Goal: Task Accomplishment & Management: Manage account settings

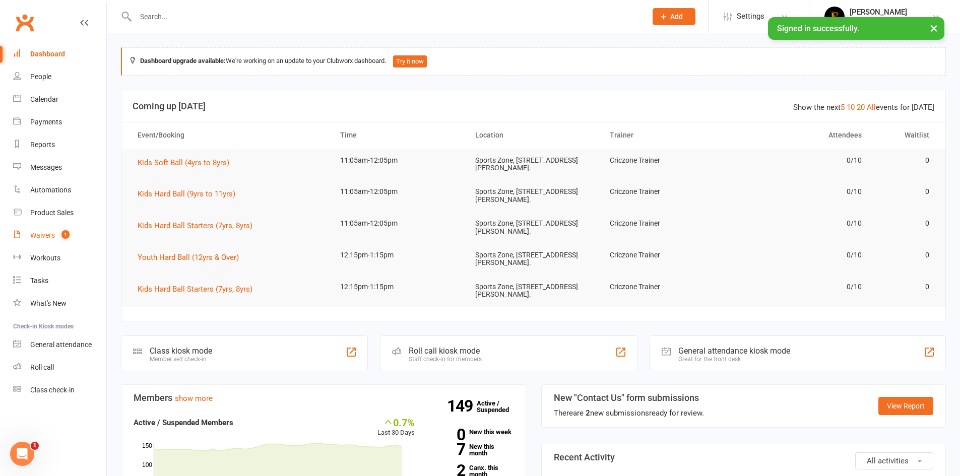
click at [36, 234] on div "Waivers" at bounding box center [42, 235] width 25 height 8
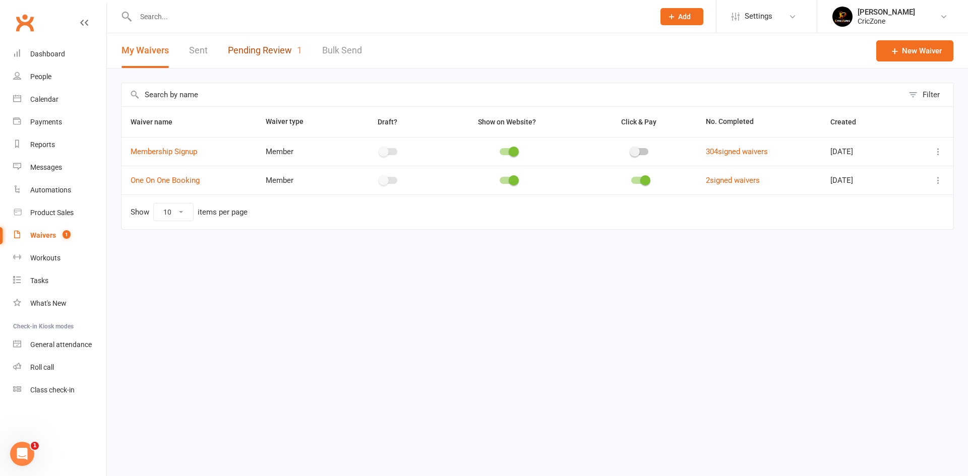
click at [262, 48] on link "Pending Review 1" at bounding box center [265, 50] width 74 height 35
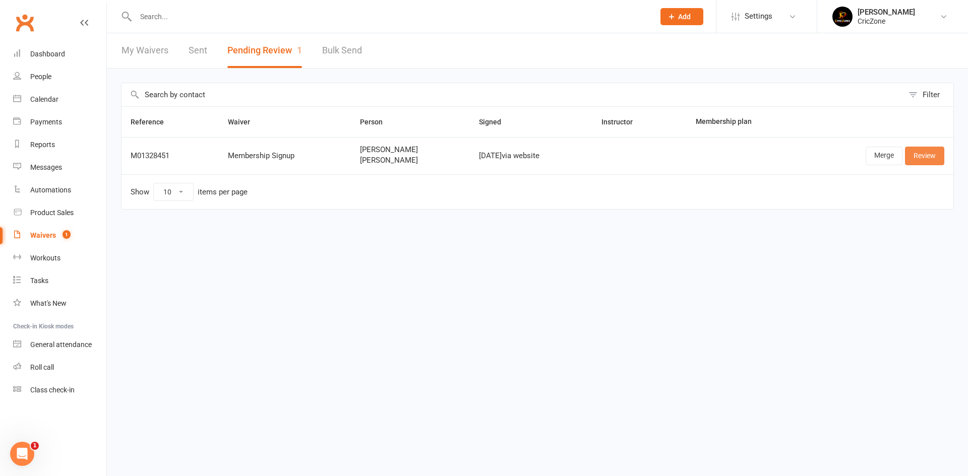
click at [917, 153] on link "Review" at bounding box center [924, 156] width 39 height 18
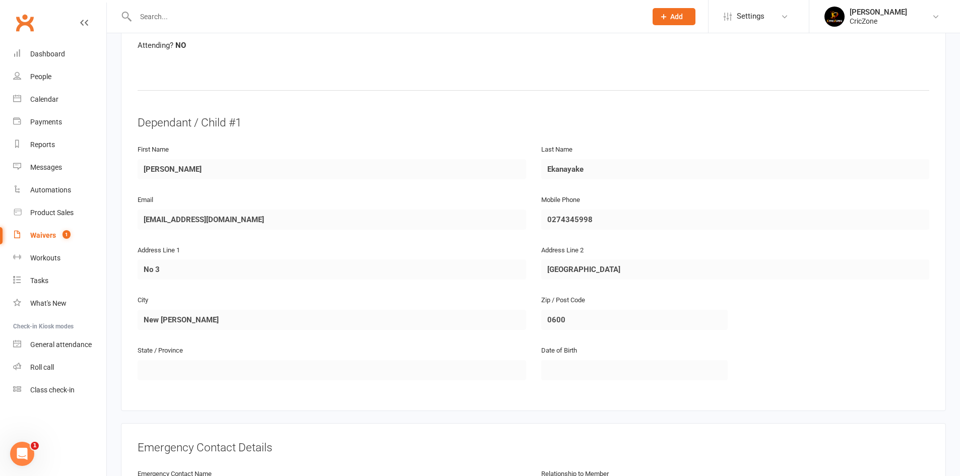
scroll to position [554, 0]
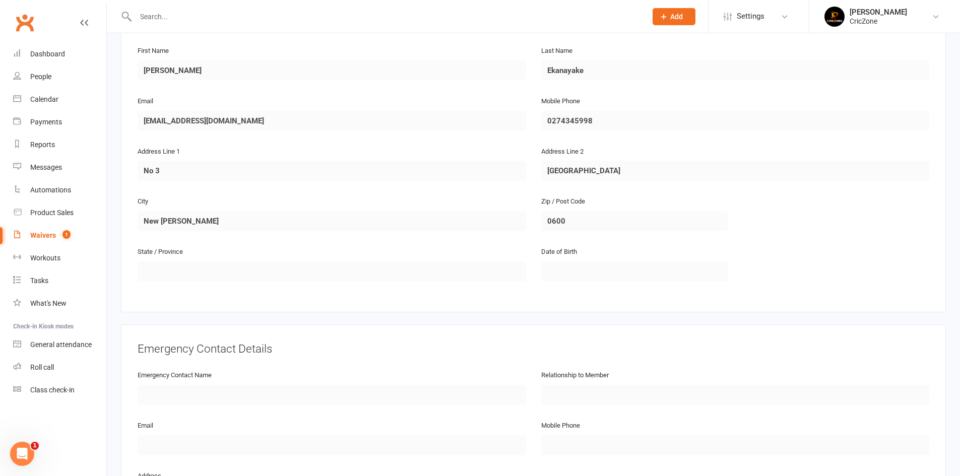
click at [309, 13] on input "text" at bounding box center [386, 17] width 507 height 14
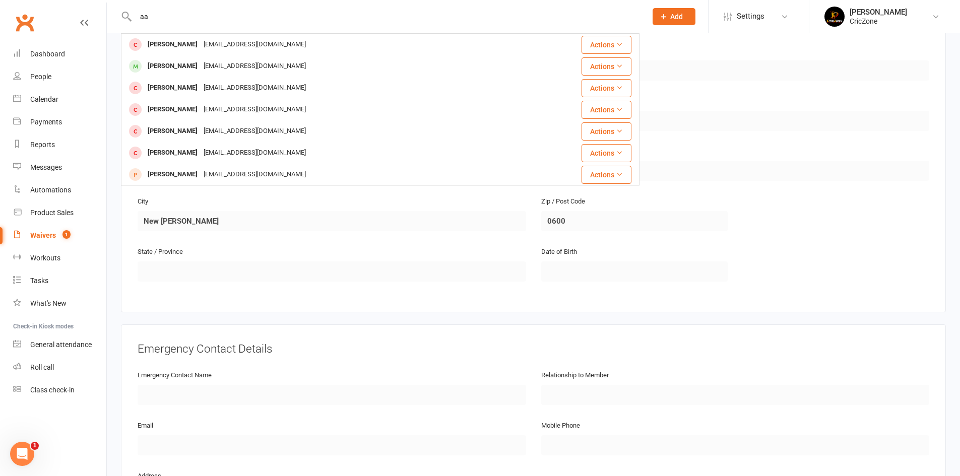
type input "a"
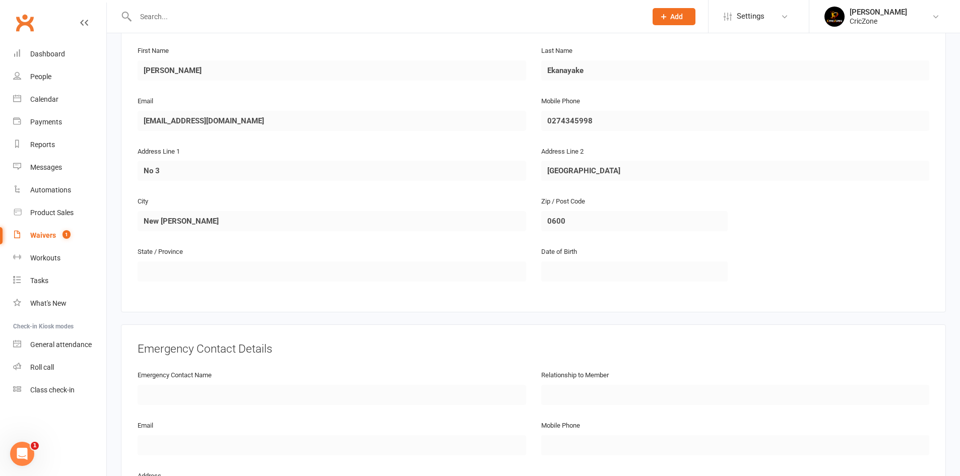
click at [172, 13] on input "text" at bounding box center [386, 17] width 507 height 14
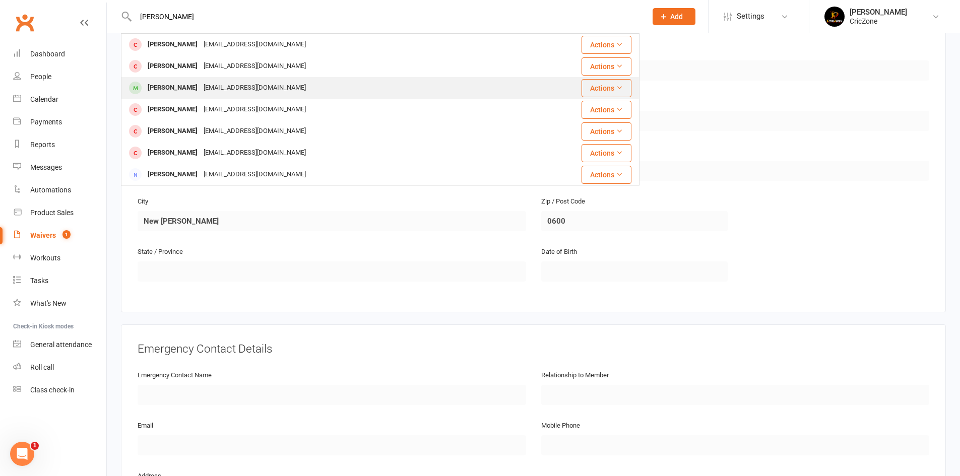
type input "[PERSON_NAME]"
click at [160, 88] on div "[PERSON_NAME]" at bounding box center [173, 88] width 56 height 15
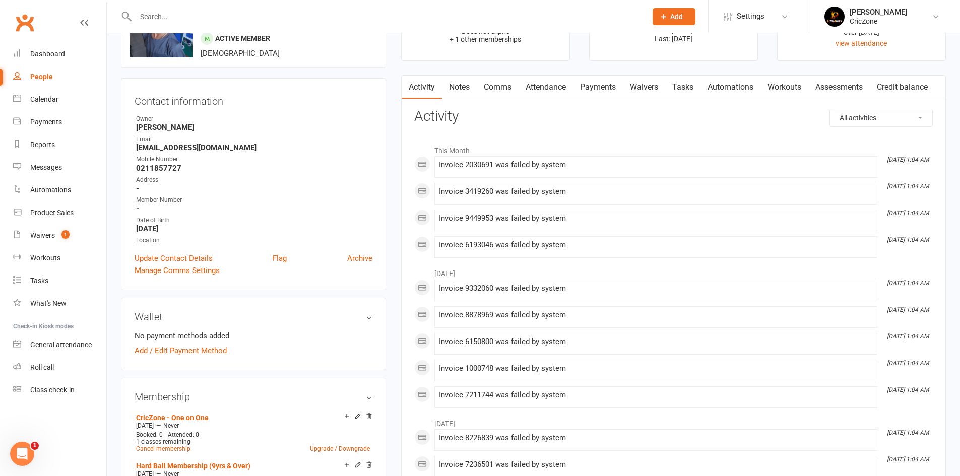
scroll to position [50, 0]
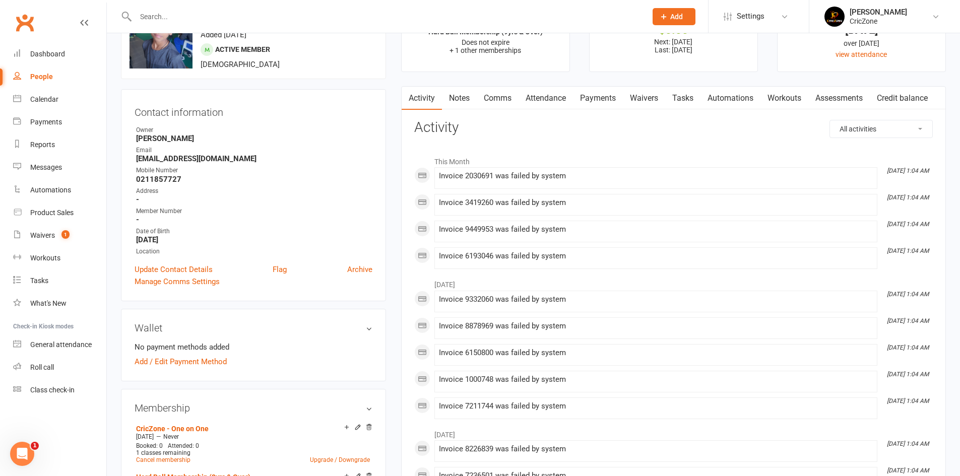
click at [511, 87] on link "Comms" at bounding box center [498, 98] width 42 height 23
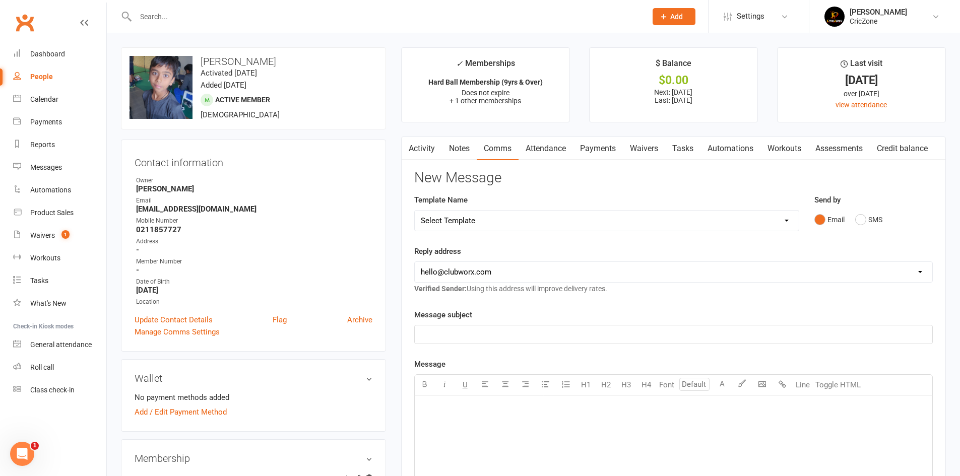
click at [421, 152] on link "Activity" at bounding box center [422, 148] width 40 height 23
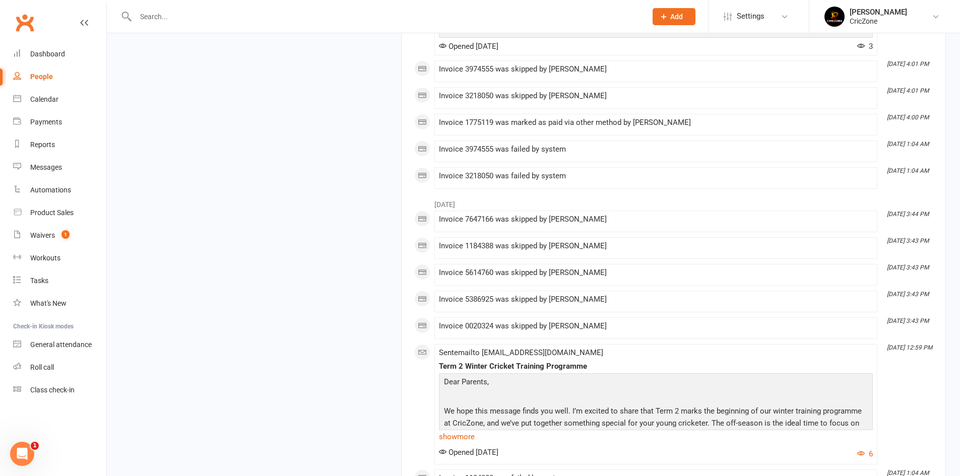
scroll to position [1184, 0]
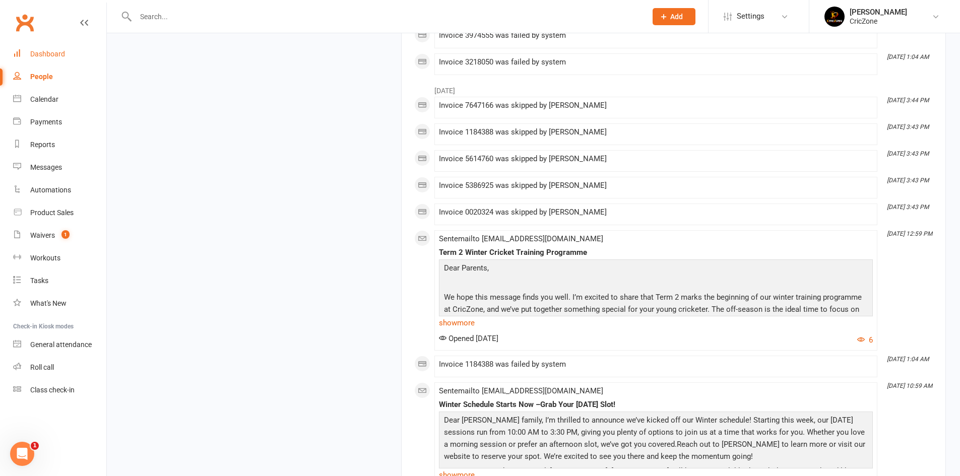
click at [55, 55] on div "Dashboard" at bounding box center [47, 54] width 35 height 8
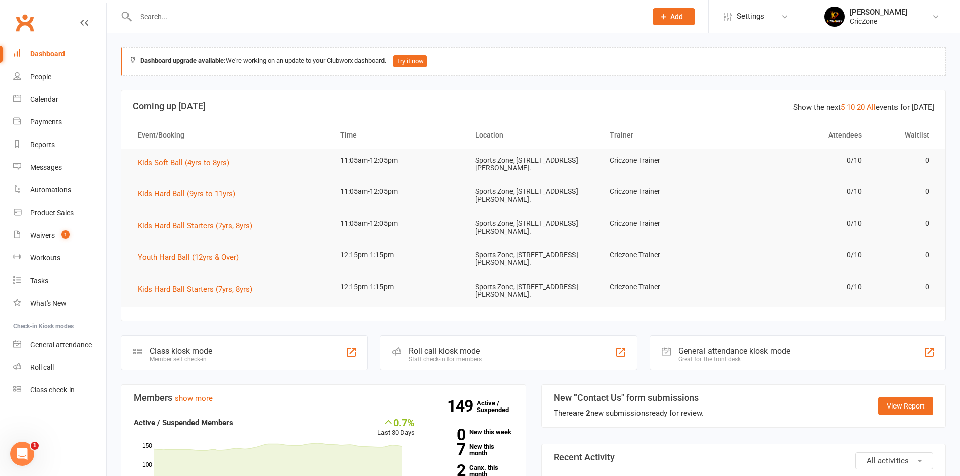
click at [162, 18] on input "text" at bounding box center [386, 17] width 507 height 14
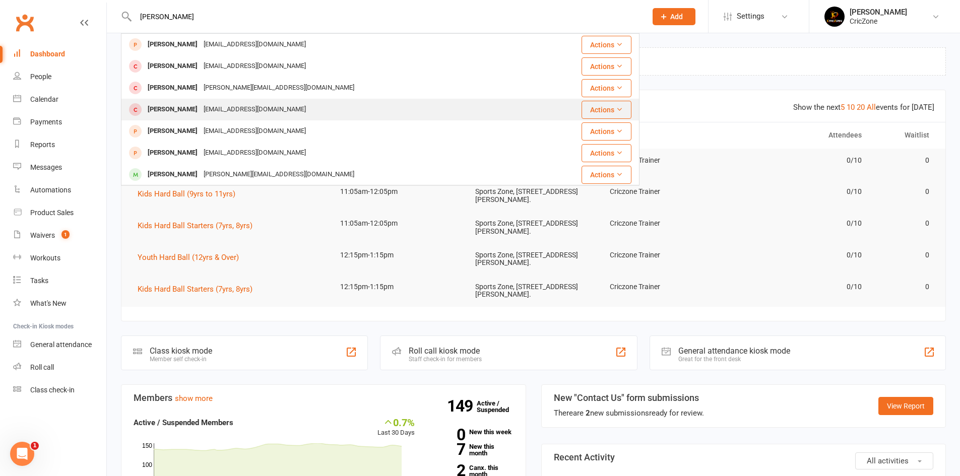
type input "[PERSON_NAME]"
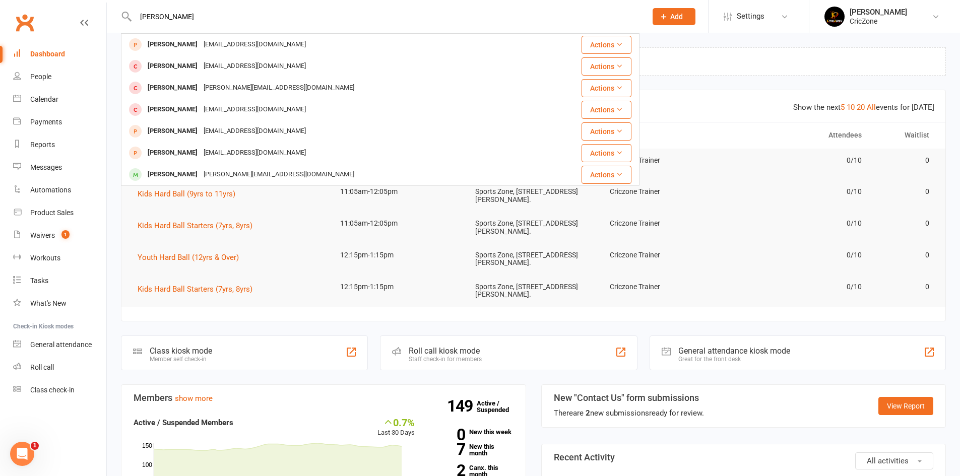
click at [170, 114] on div "[PERSON_NAME]" at bounding box center [173, 109] width 56 height 15
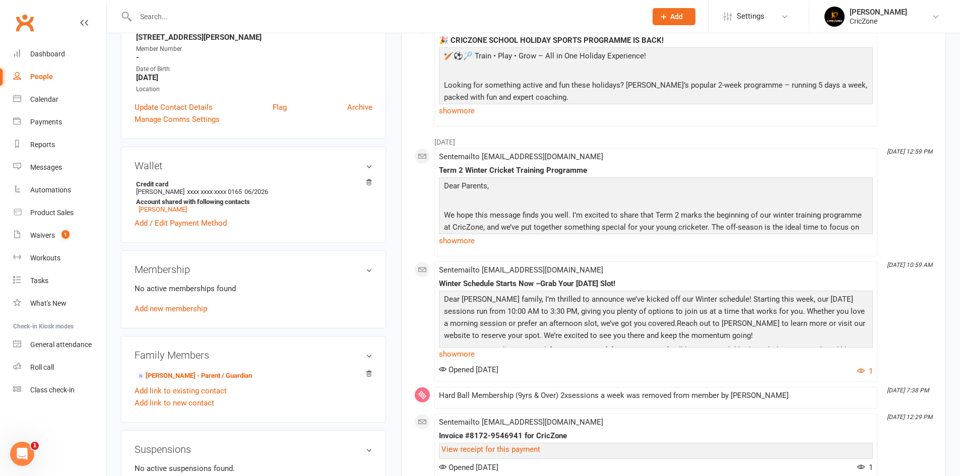
scroll to position [252, 0]
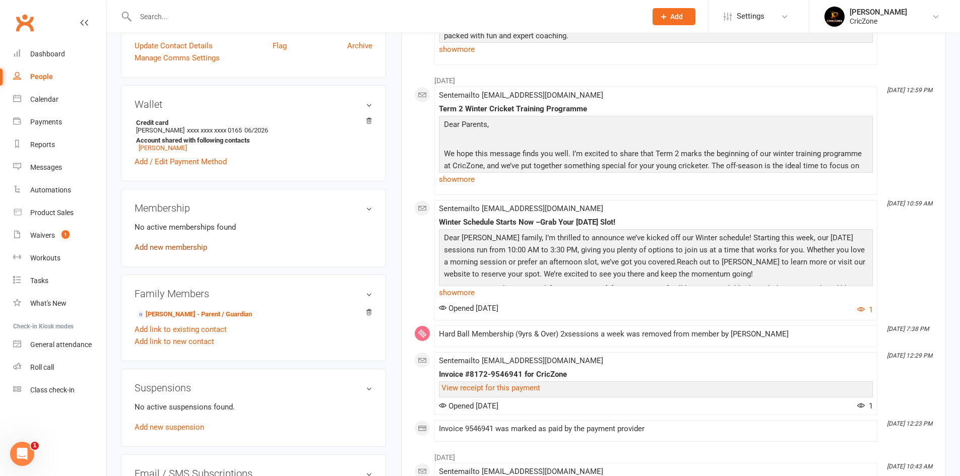
click at [174, 250] on link "Add new membership" at bounding box center [171, 247] width 73 height 9
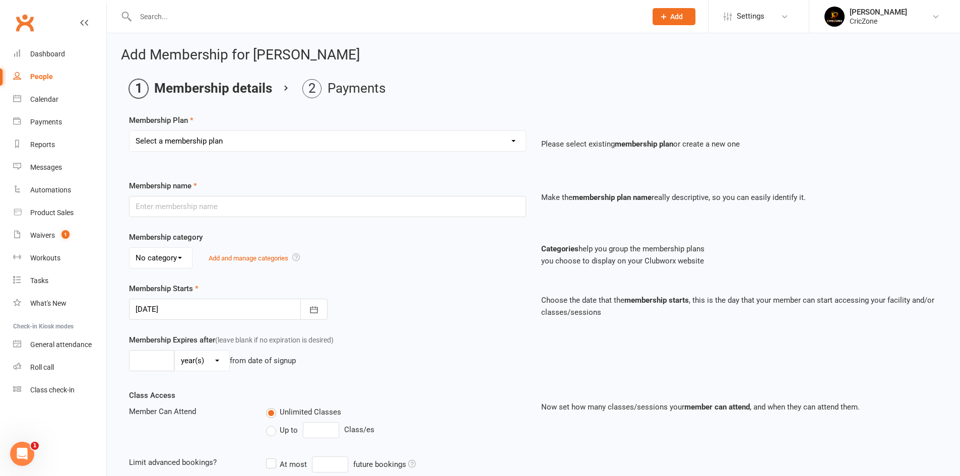
click at [208, 138] on select "Select a membership plan Create new Membership Plan Soft Ball Membership (4yrs …" at bounding box center [328, 141] width 396 height 20
select select "2"
click at [130, 131] on select "Select a membership plan Create new Membership Plan Soft Ball Membership (4yrs …" at bounding box center [328, 141] width 396 height 20
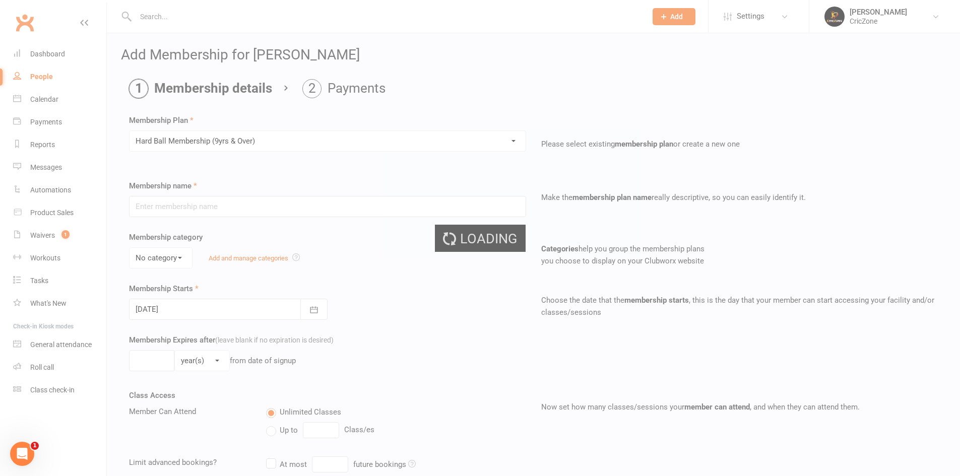
type input "Hard Ball Membership (9yrs & Over)"
select select "0"
type input "[DATE]"
type input "0"
type input "1"
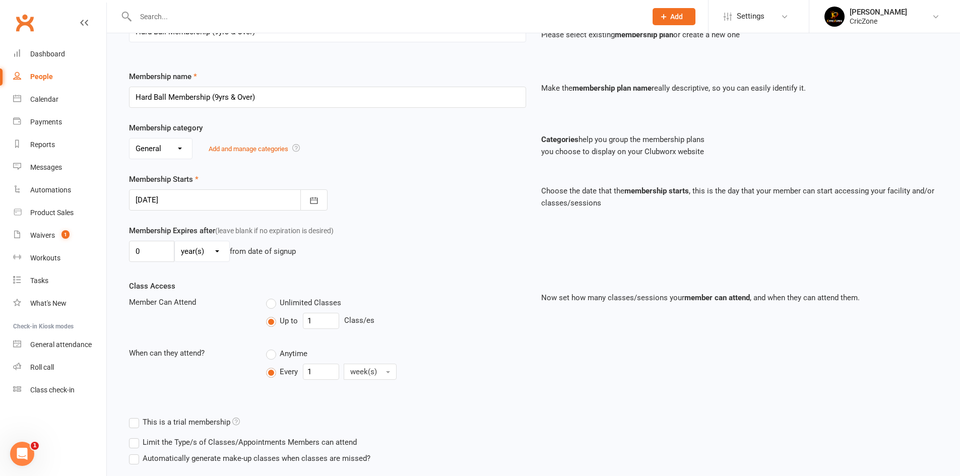
scroll to position [178, 0]
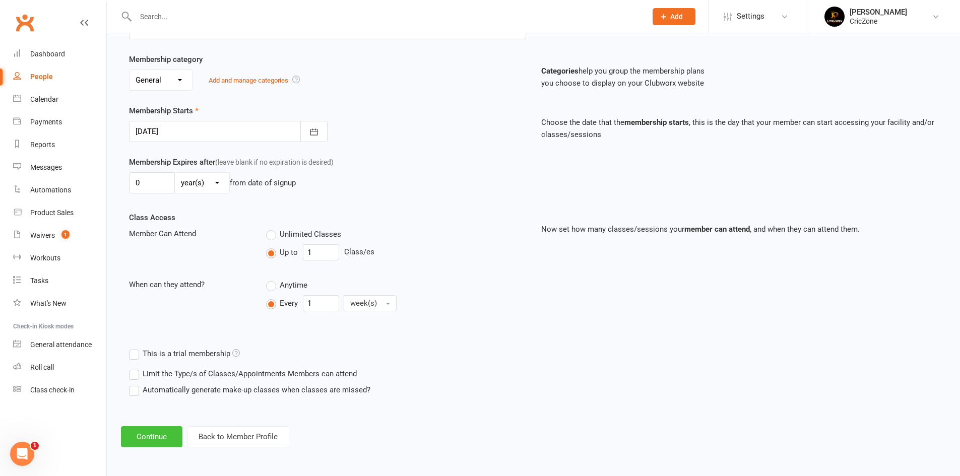
click at [167, 436] on button "Continue" at bounding box center [151, 436] width 61 height 21
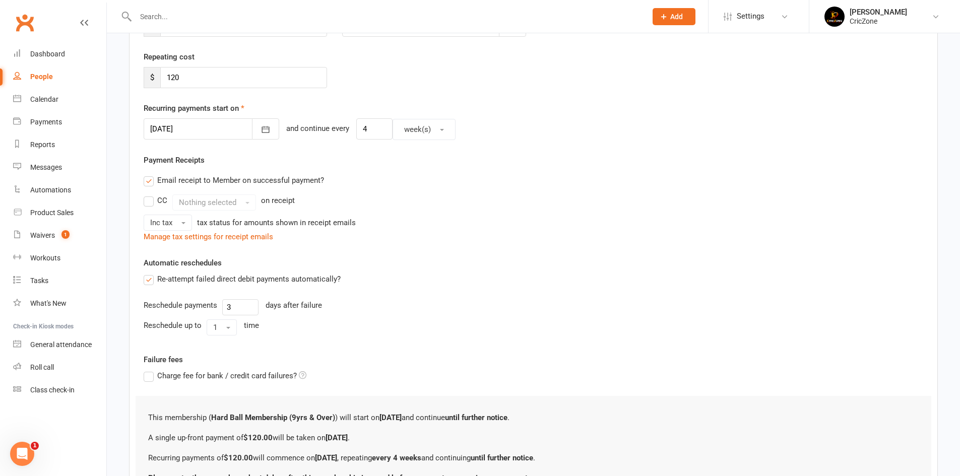
scroll to position [0, 0]
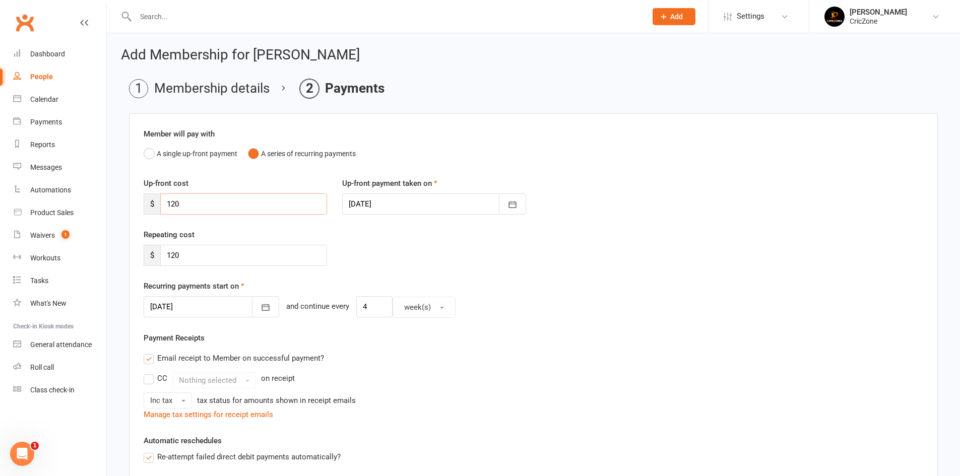
drag, startPoint x: 196, startPoint y: 207, endPoint x: 125, endPoint y: 208, distance: 71.1
click at [127, 209] on main "Membership details Payments Member will pay with A single up-front payment A se…" at bounding box center [533, 400] width 825 height 643
type input "160"
drag, startPoint x: 196, startPoint y: 252, endPoint x: 64, endPoint y: 250, distance: 132.1
click at [73, 256] on ui-view "Prospect Member Non-attending contact Class / event Appointment Task Membership…" at bounding box center [480, 371] width 960 height 736
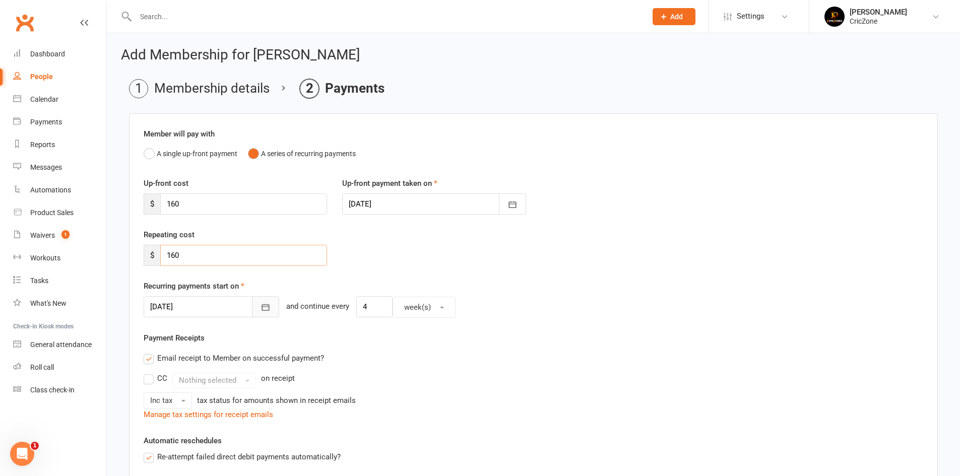
type input "160"
click at [261, 308] on icon "button" at bounding box center [266, 307] width 10 height 10
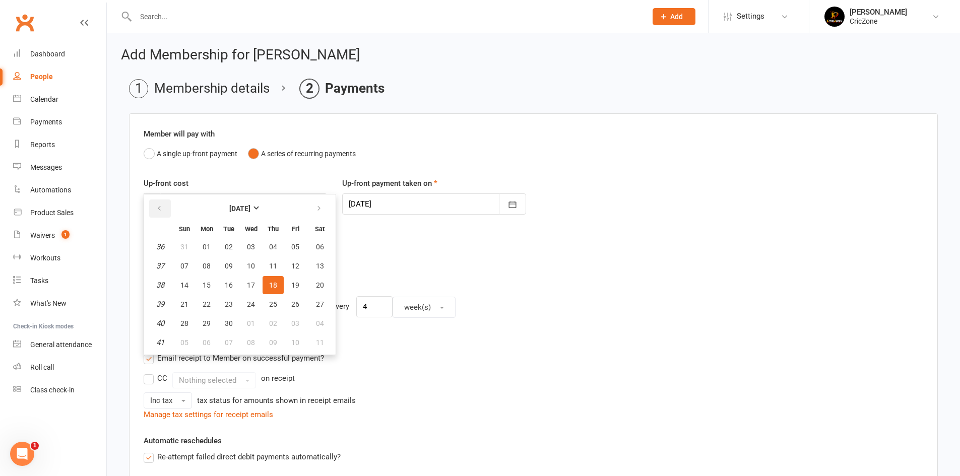
click at [163, 211] on button "button" at bounding box center [160, 209] width 22 height 18
click at [316, 206] on icon "button" at bounding box center [319, 209] width 7 height 8
click at [275, 247] on span "04" at bounding box center [273, 247] width 8 height 8
type input "[DATE]"
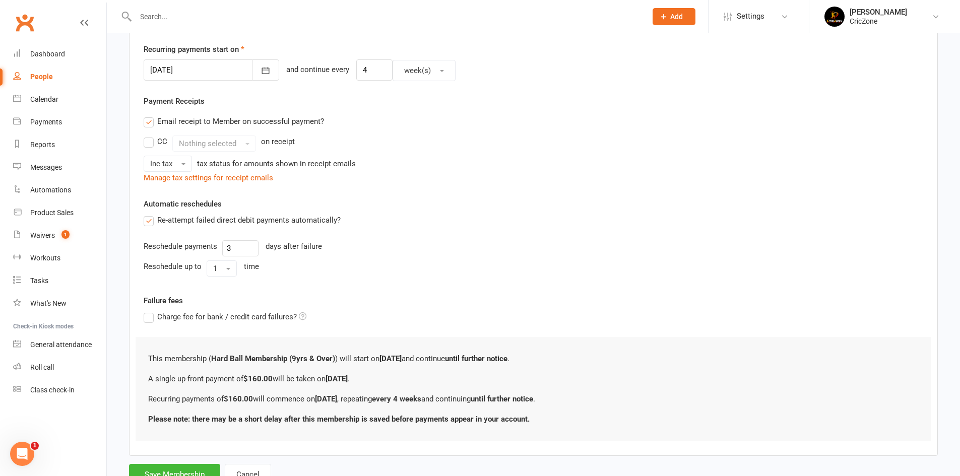
scroll to position [277, 0]
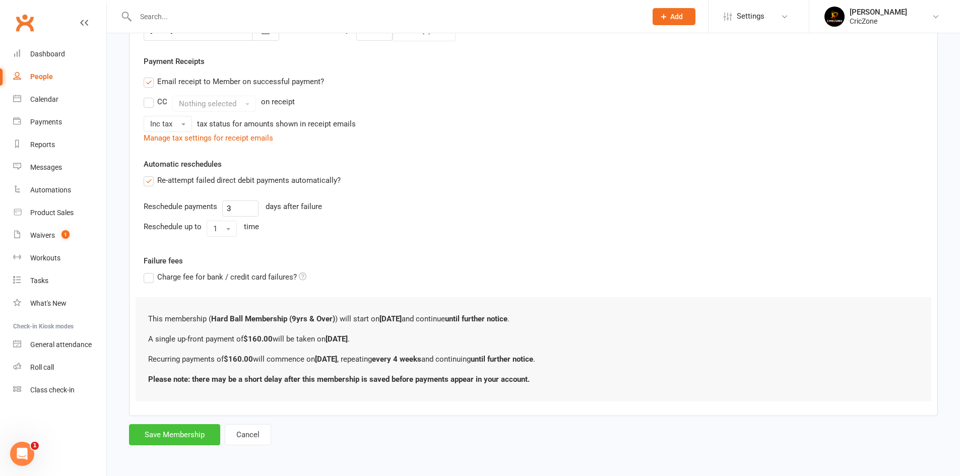
click at [170, 441] on button "Save Membership" at bounding box center [174, 434] width 91 height 21
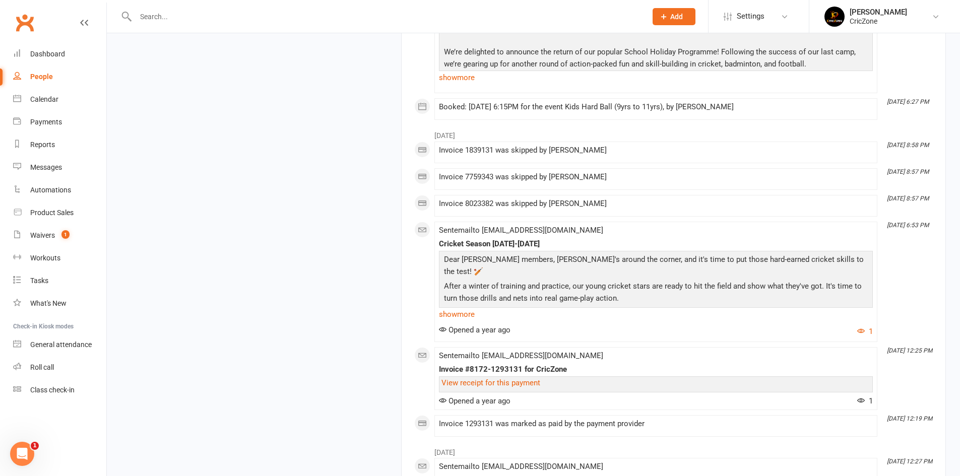
scroll to position [1512, 0]
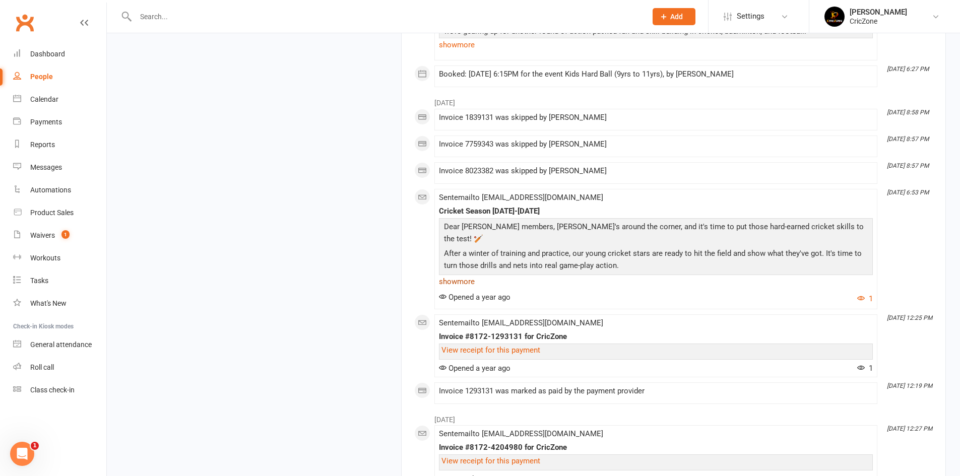
click at [460, 278] on link "show more" at bounding box center [656, 282] width 434 height 14
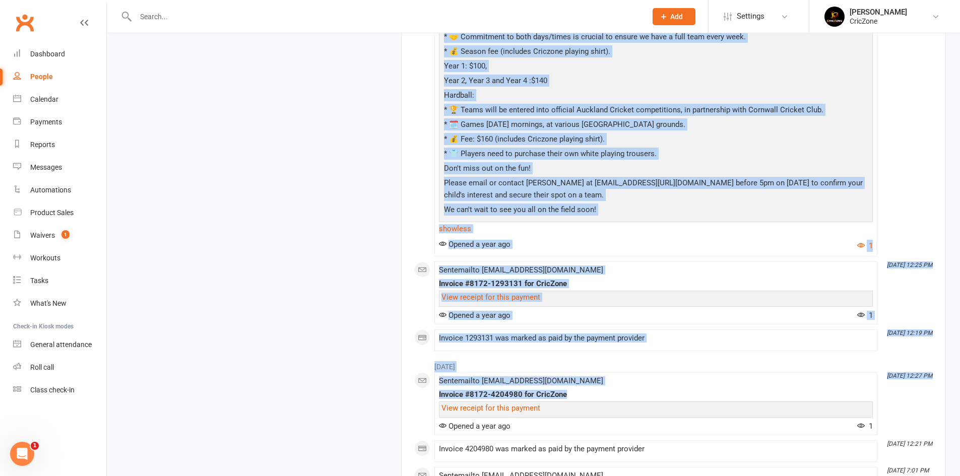
scroll to position [1815, 0]
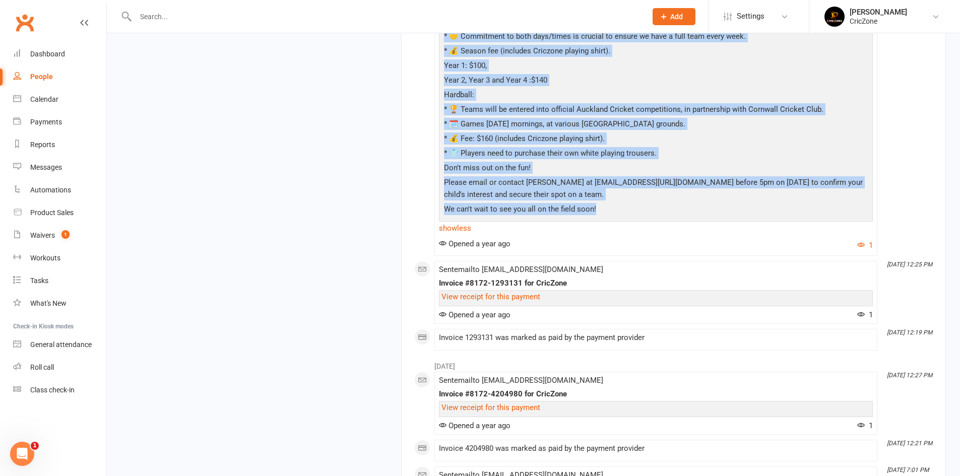
drag, startPoint x: 444, startPoint y: 73, endPoint x: 631, endPoint y: 195, distance: 223.3
click at [631, 195] on div "Dear [PERSON_NAME] members, [PERSON_NAME]'s around the corner, and it's time to…" at bounding box center [656, 67] width 429 height 299
copy div "Lore Ipsumdol sitamet, consec'a elitse doe tempor, inc ut'l etdo ma ali enima m…"
click at [55, 48] on link "Dashboard" at bounding box center [59, 54] width 93 height 23
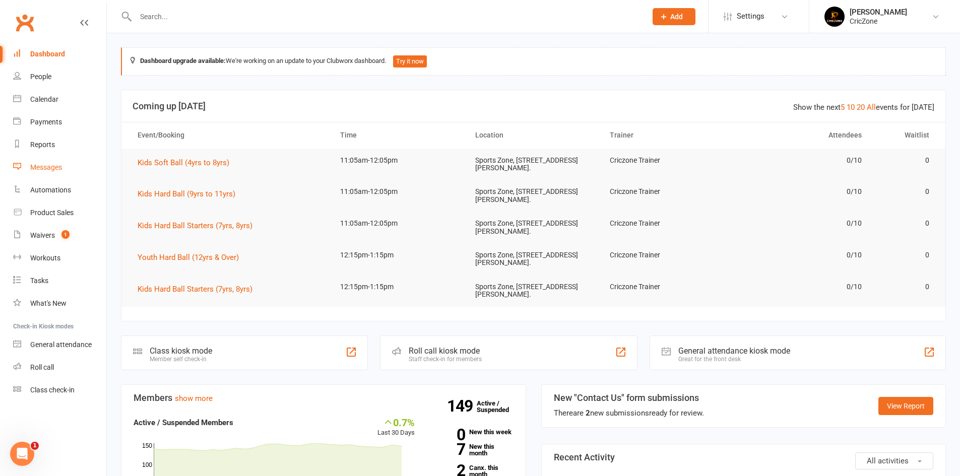
click at [58, 164] on div "Messages" at bounding box center [46, 167] width 32 height 8
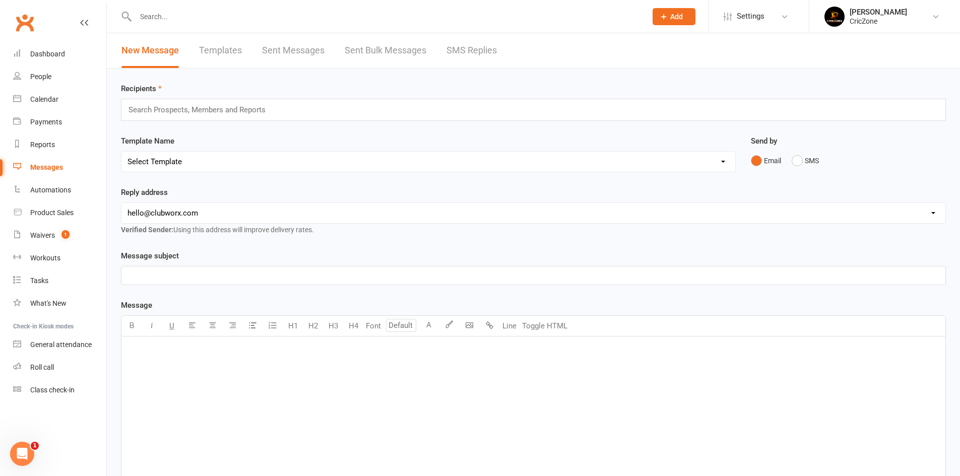
click at [324, 357] on div "﻿" at bounding box center [533, 412] width 824 height 151
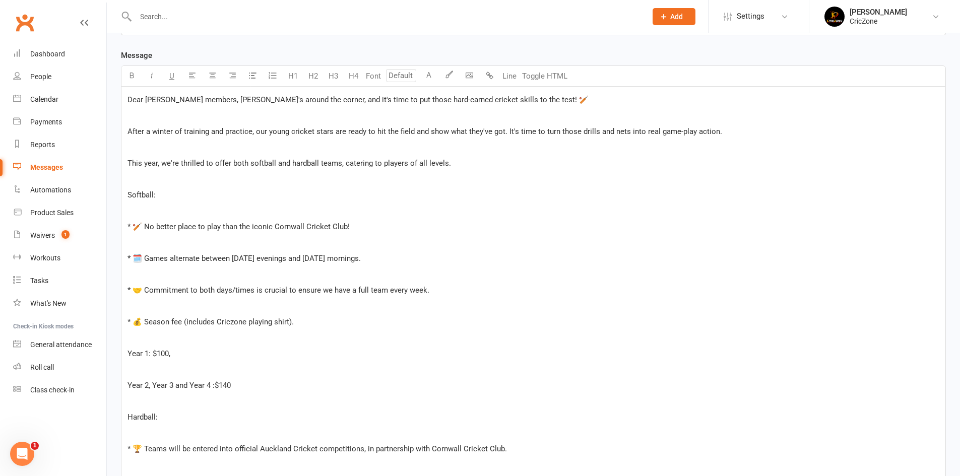
scroll to position [252, 0]
drag, startPoint x: 314, startPoint y: 96, endPoint x: 537, endPoint y: 113, distance: 224.0
click at [537, 113] on div "Dear [PERSON_NAME] members, [PERSON_NAME]'s around the corner, and it's time to…" at bounding box center [533, 368] width 824 height 566
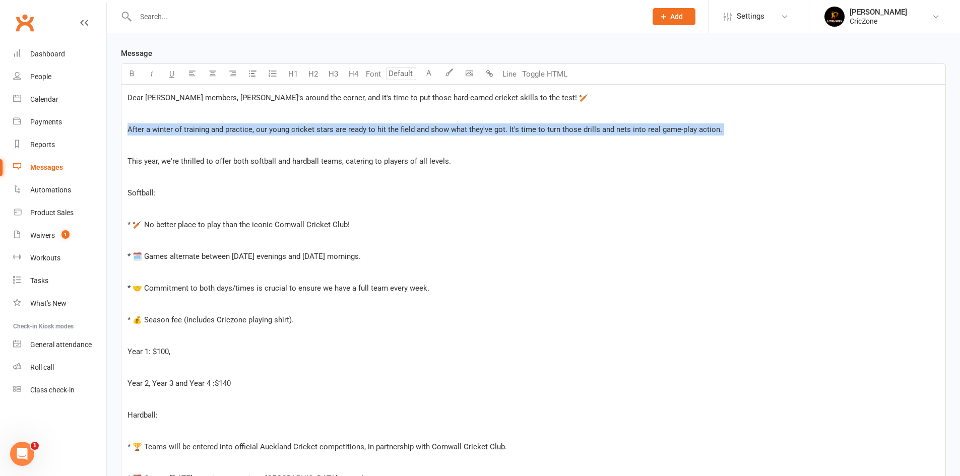
drag, startPoint x: 148, startPoint y: 132, endPoint x: 273, endPoint y: 138, distance: 125.2
click at [273, 138] on div "Dear [PERSON_NAME] members, [PERSON_NAME]'s around the corner, and it's time to…" at bounding box center [533, 368] width 824 height 566
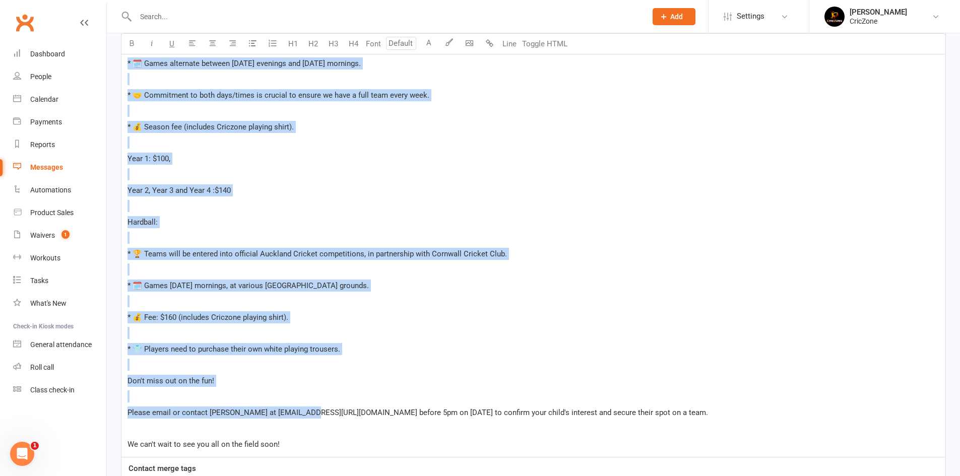
scroll to position [454, 0]
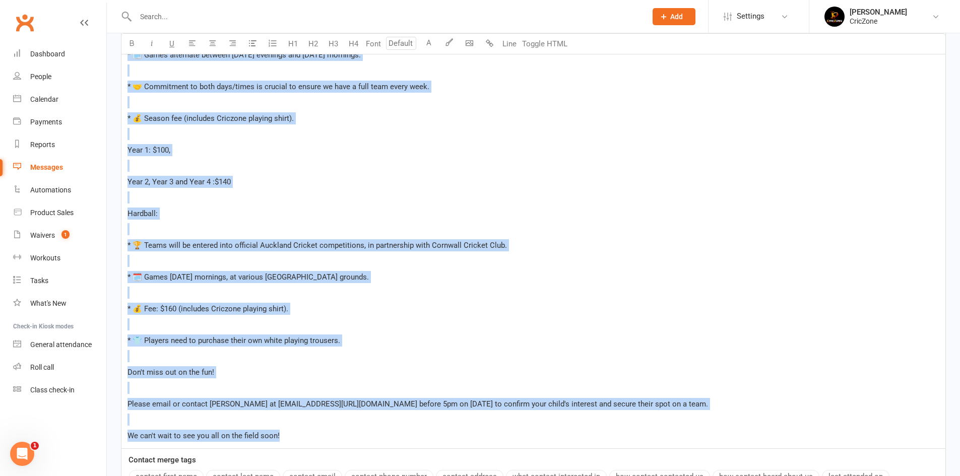
drag, startPoint x: 131, startPoint y: 101, endPoint x: 306, endPoint y: 431, distance: 373.6
click at [306, 431] on div "Dear [PERSON_NAME] members, [PERSON_NAME]'s around the corner, and it's time to…" at bounding box center [533, 166] width 824 height 566
copy div "lor Ipsumdol sitamet, consec'a elitse doe tempor, inc ut'l etdo ma ali enima mi…"
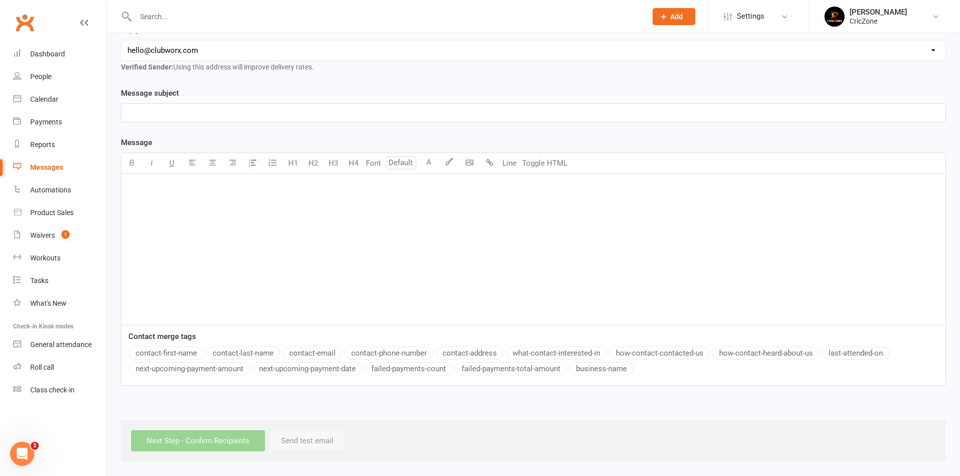
scroll to position [704, 0]
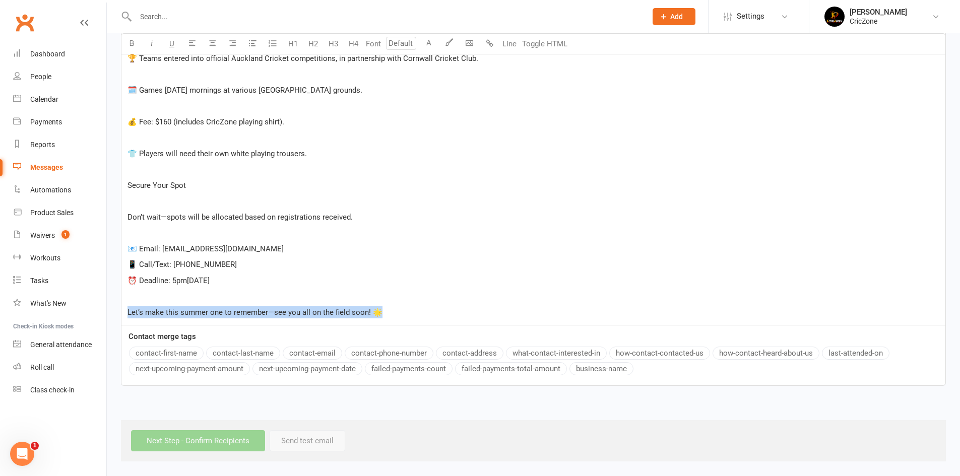
drag, startPoint x: 385, startPoint y: 308, endPoint x: 119, endPoint y: 304, distance: 265.7
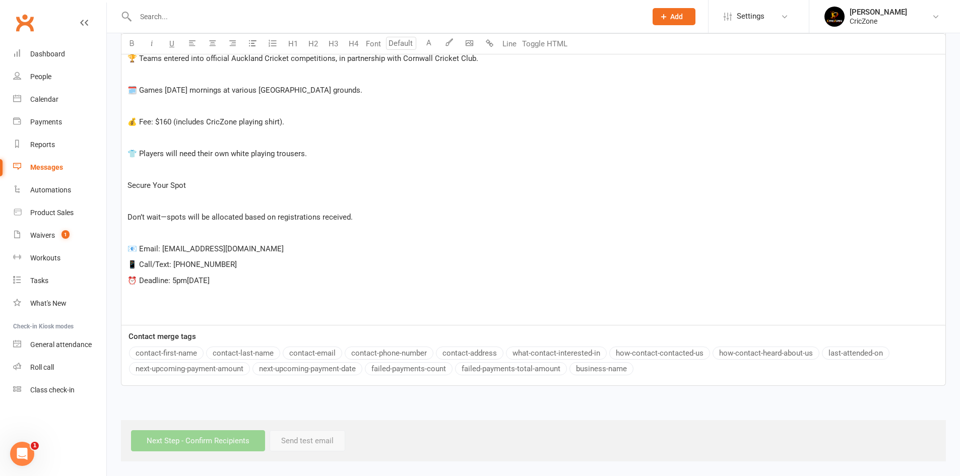
click at [210, 282] on span "⏰ Deadline: 5pm[DATE]" at bounding box center [169, 280] width 82 height 9
click at [265, 282] on p "⏰ Deadline: 5pm[DATE]" at bounding box center [534, 281] width 812 height 12
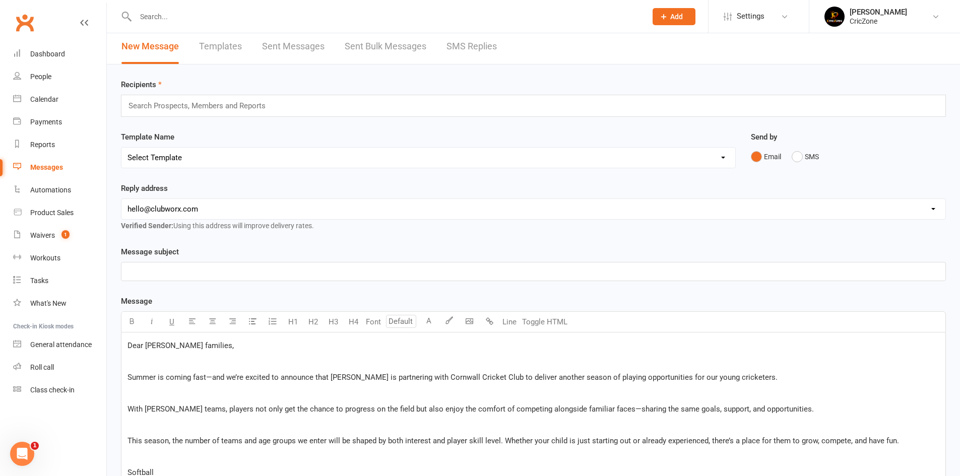
scroll to position [0, 0]
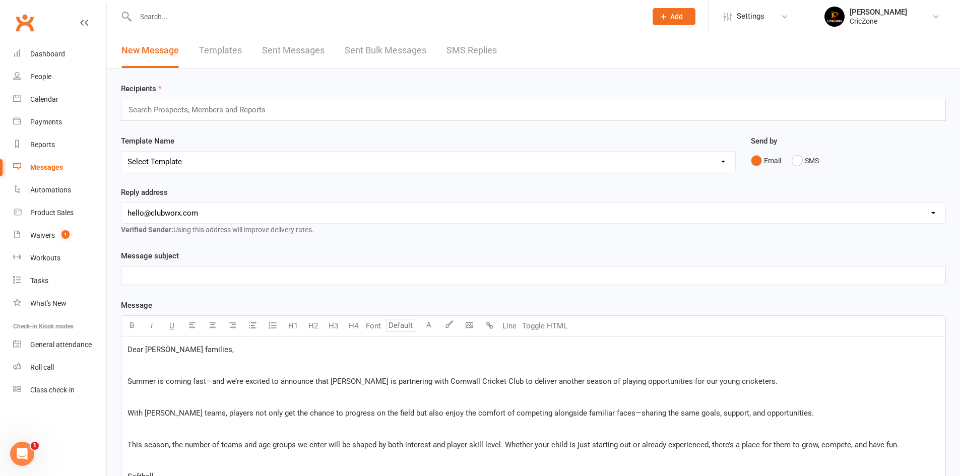
click at [244, 277] on p "﻿" at bounding box center [534, 276] width 812 height 12
click at [376, 112] on div "Search Prospects, Members and Reports" at bounding box center [533, 110] width 825 height 22
click at [251, 109] on input "text" at bounding box center [202, 109] width 148 height 13
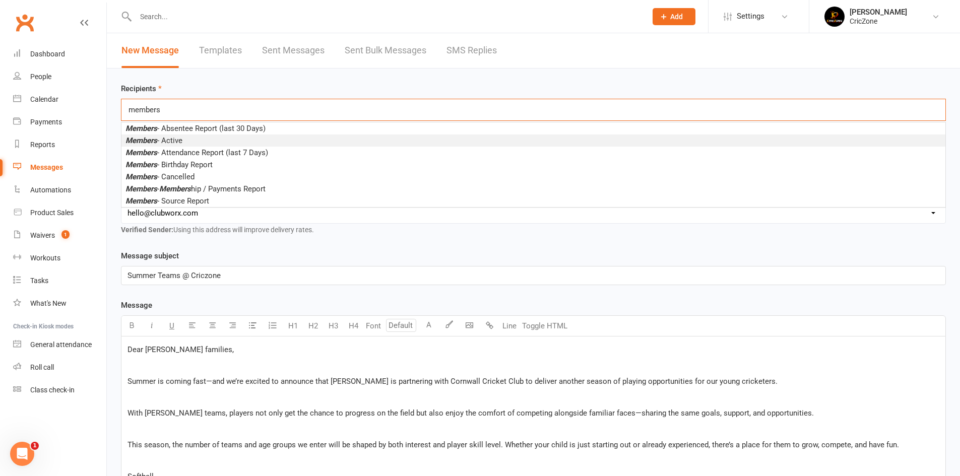
type input "members"
click at [205, 141] on li "Members - Active" at bounding box center [533, 141] width 824 height 12
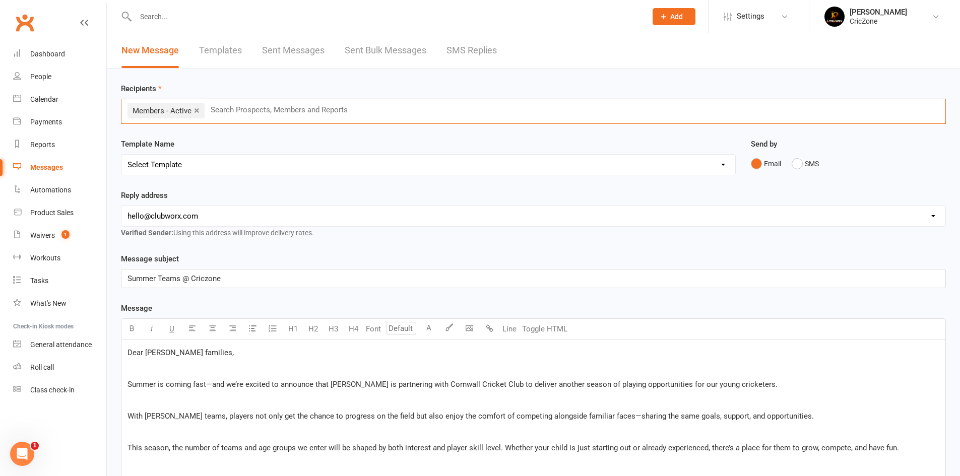
click at [254, 113] on input "text" at bounding box center [284, 109] width 148 height 13
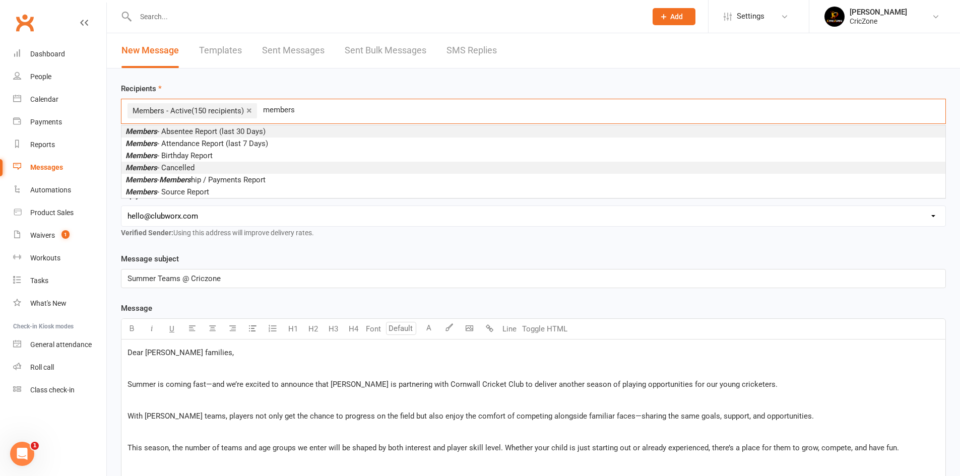
type input "members"
click at [195, 166] on span "Members - Cancelled" at bounding box center [160, 167] width 69 height 9
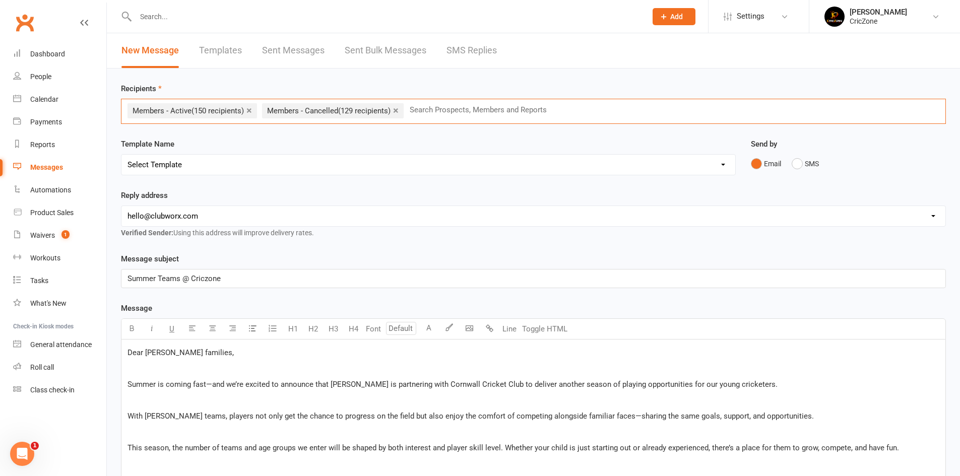
click at [504, 107] on input "text" at bounding box center [483, 109] width 148 height 13
type input "pros"
click at [270, 130] on li "Pros pects - Active" at bounding box center [533, 132] width 824 height 12
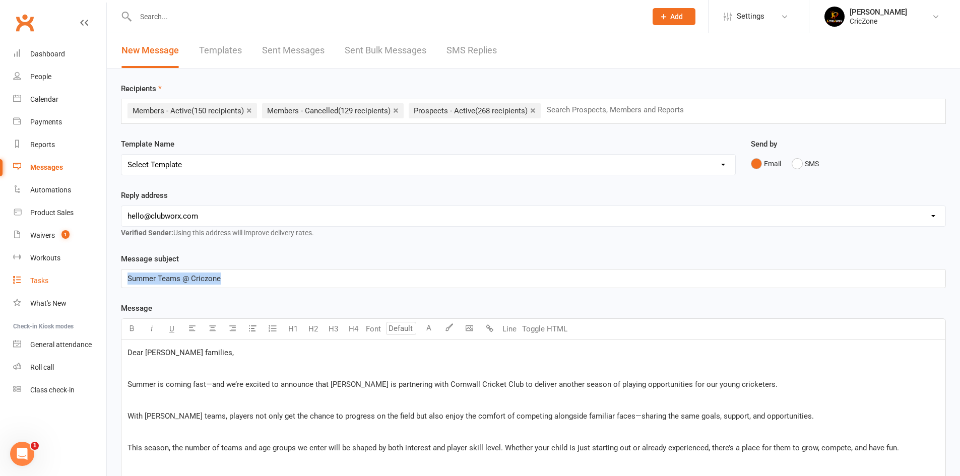
drag, startPoint x: 252, startPoint y: 280, endPoint x: 54, endPoint y: 276, distance: 197.6
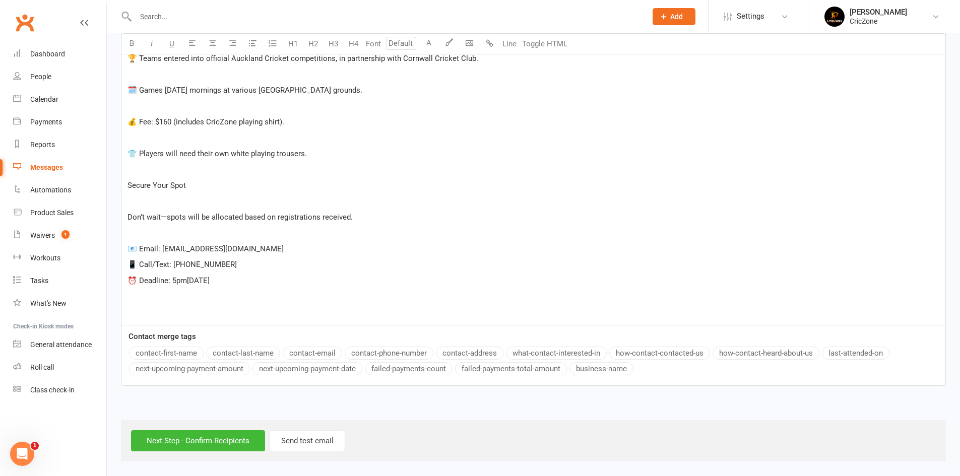
drag, startPoint x: 654, startPoint y: 385, endPoint x: 535, endPoint y: 172, distance: 244.2
click at [535, 172] on p "﻿" at bounding box center [534, 169] width 812 height 12
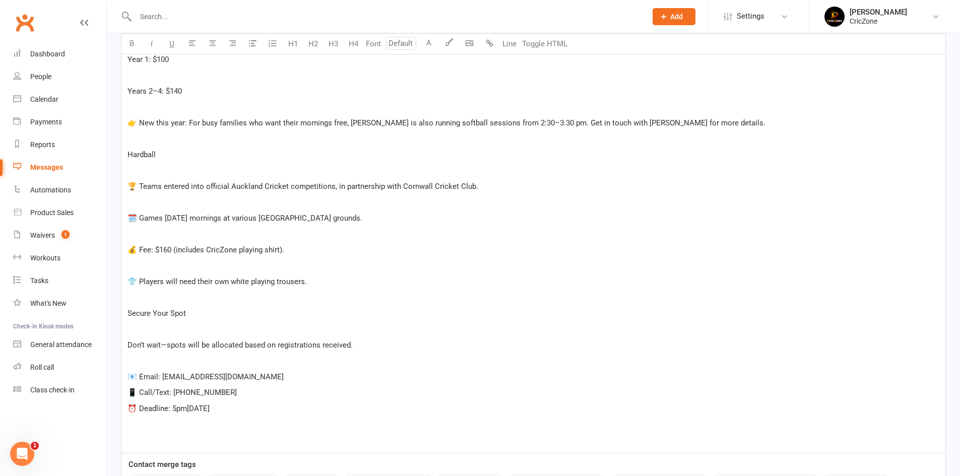
scroll to position [556, 0]
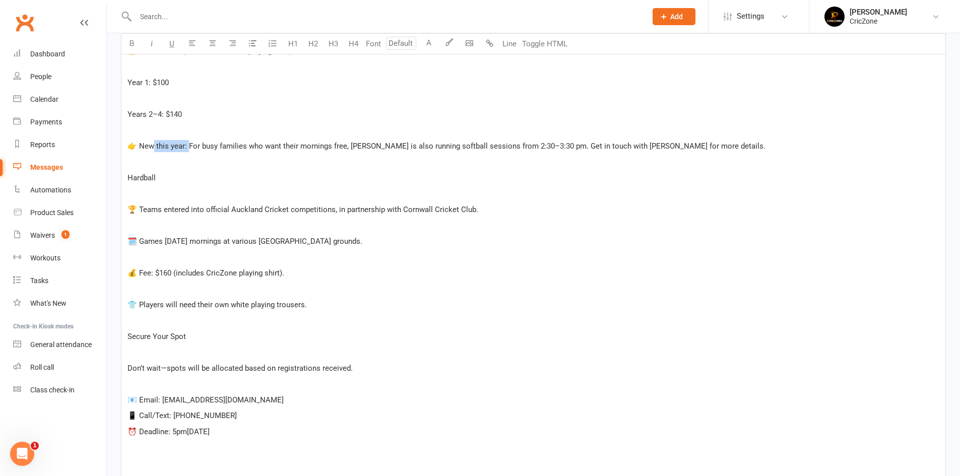
drag, startPoint x: 153, startPoint y: 144, endPoint x: 189, endPoint y: 144, distance: 36.3
click at [189, 144] on span "👉 New this year: For busy families who want their mornings free, [PERSON_NAME] …" at bounding box center [447, 146] width 638 height 9
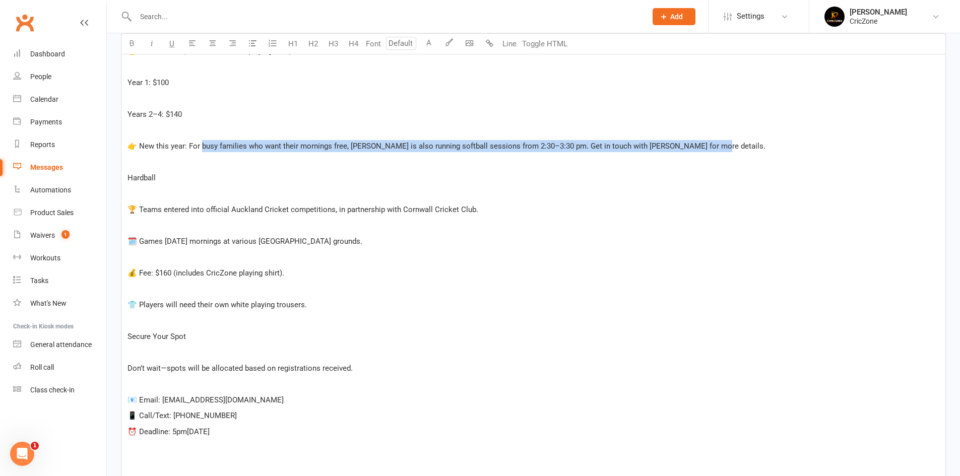
drag, startPoint x: 201, startPoint y: 144, endPoint x: 707, endPoint y: 146, distance: 506.1
click at [706, 146] on p "👉 New this year: For busy families who want their mornings free, [PERSON_NAME] …" at bounding box center [534, 146] width 812 height 12
click at [709, 146] on p "👉 New this year: For busy families who want their mornings free, [PERSON_NAME] …" at bounding box center [534, 146] width 812 height 12
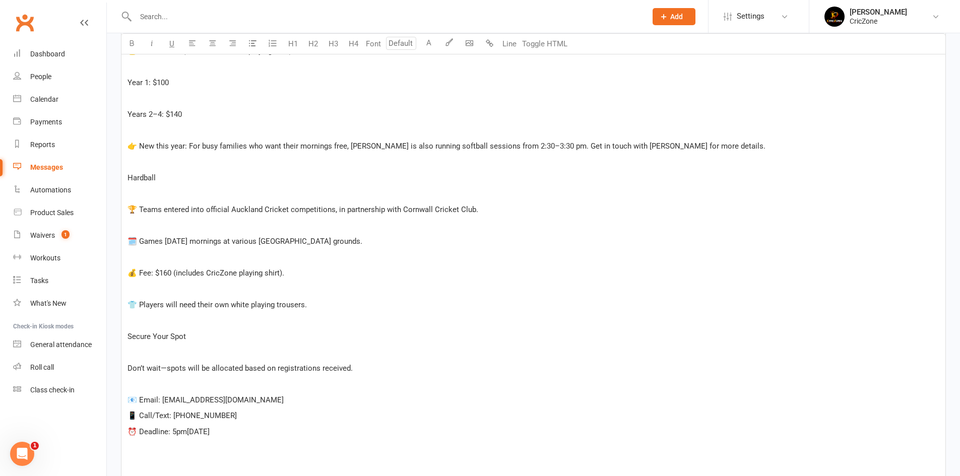
click at [558, 157] on p "﻿" at bounding box center [534, 162] width 812 height 12
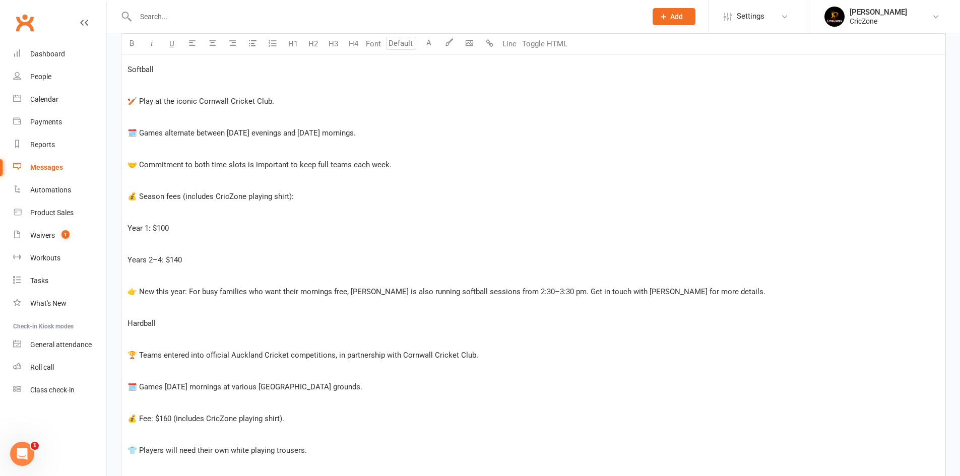
scroll to position [405, 0]
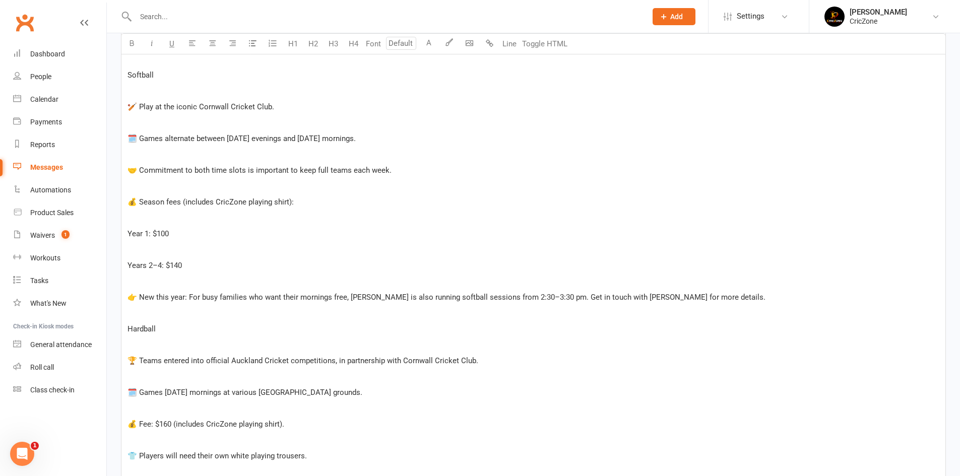
drag, startPoint x: 370, startPoint y: 298, endPoint x: 302, endPoint y: 223, distance: 101.0
click at [302, 223] on p "﻿" at bounding box center [534, 218] width 812 height 12
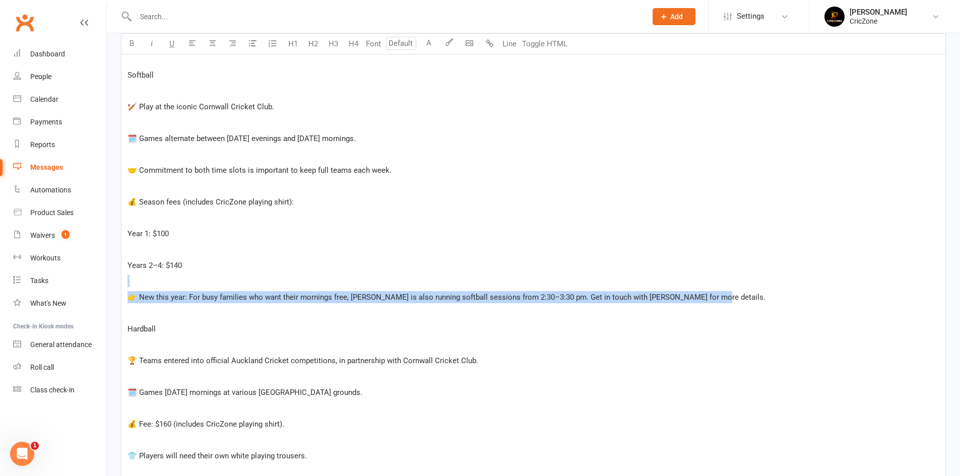
drag, startPoint x: 704, startPoint y: 298, endPoint x: 130, endPoint y: 281, distance: 574.4
click at [130, 281] on div "Dear [PERSON_NAME] families, ﻿ Summer is coming fast—and we’re excited to annou…" at bounding box center [533, 281] width 824 height 693
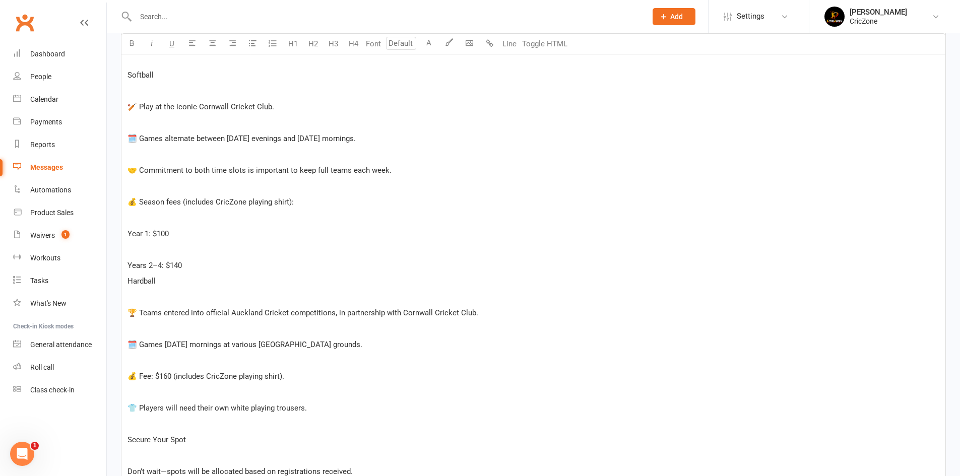
click at [146, 298] on p "﻿" at bounding box center [534, 297] width 812 height 12
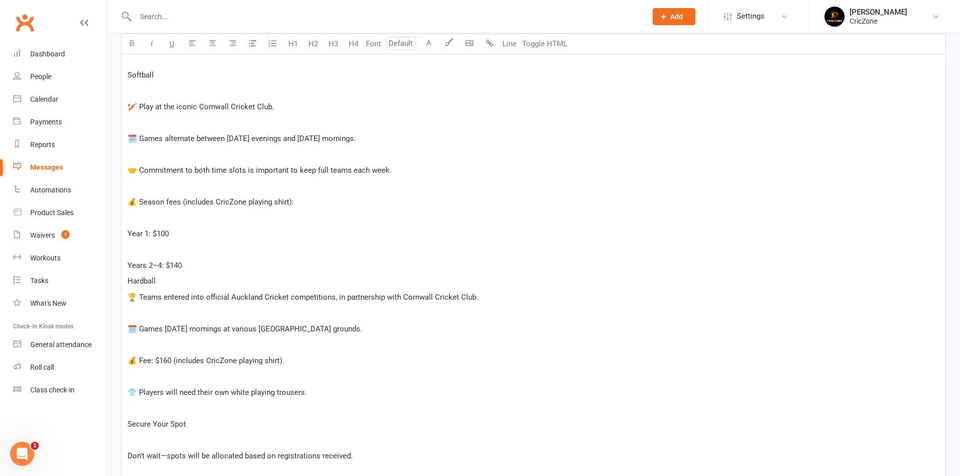
click at [165, 314] on p "﻿" at bounding box center [534, 313] width 812 height 12
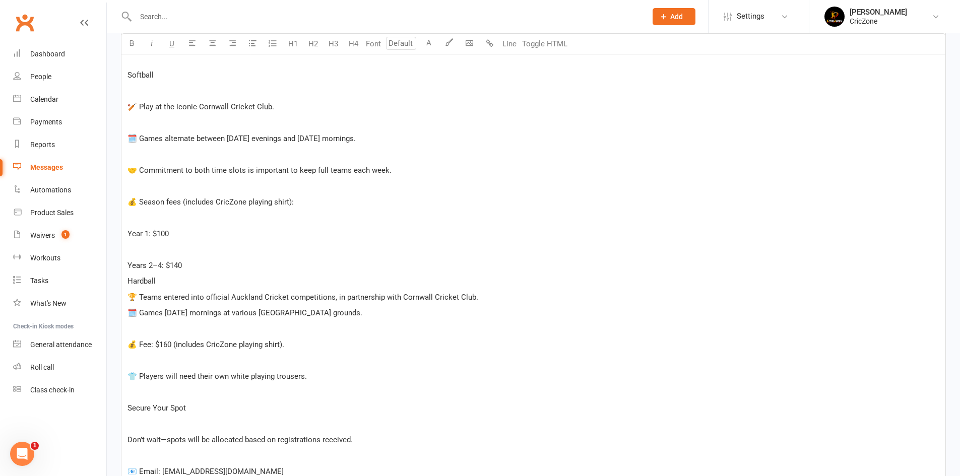
click at [154, 333] on p "﻿" at bounding box center [534, 329] width 812 height 12
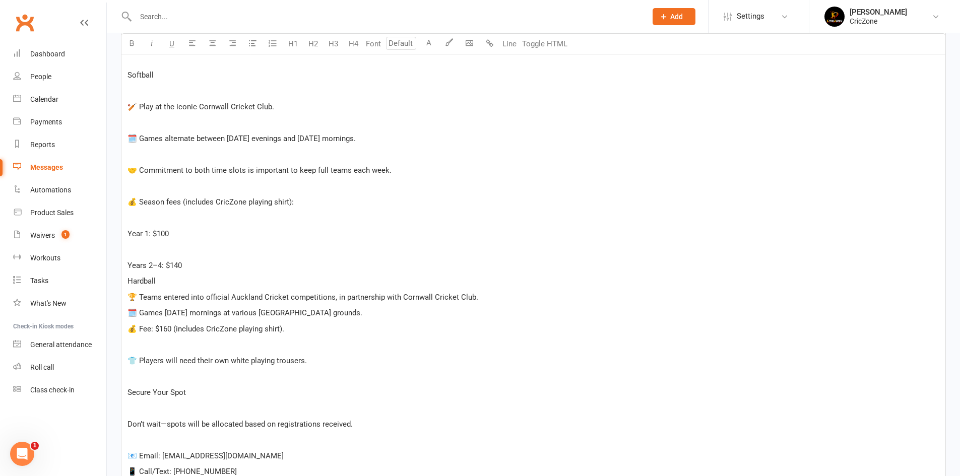
click at [143, 353] on div "Dear [PERSON_NAME] families, ﻿ Summer is coming fast—and we’re excited to annou…" at bounding box center [533, 233] width 824 height 597
click at [138, 348] on p "﻿" at bounding box center [534, 345] width 812 height 12
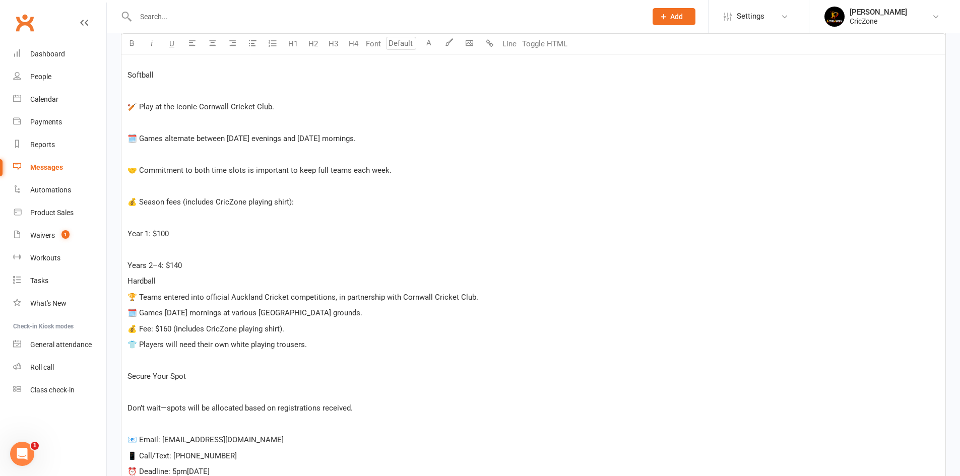
click at [136, 362] on p "﻿" at bounding box center [534, 361] width 812 height 12
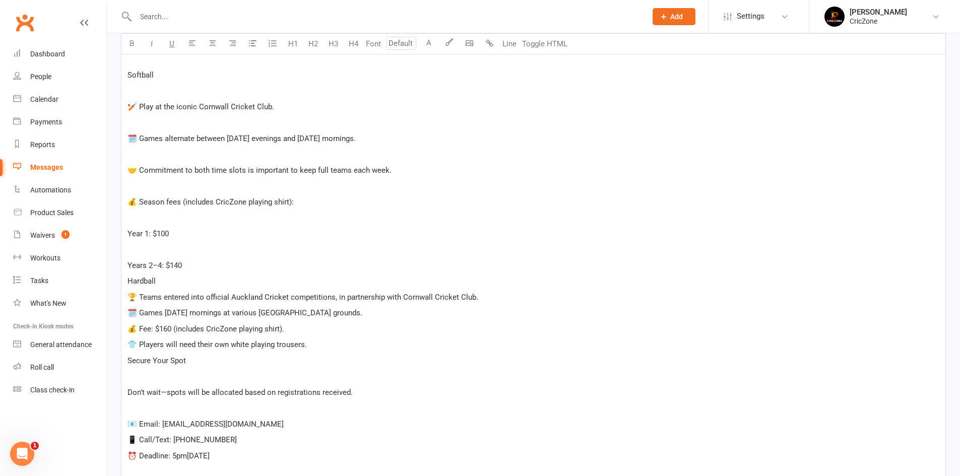
click at [136, 381] on p "﻿" at bounding box center [534, 376] width 812 height 12
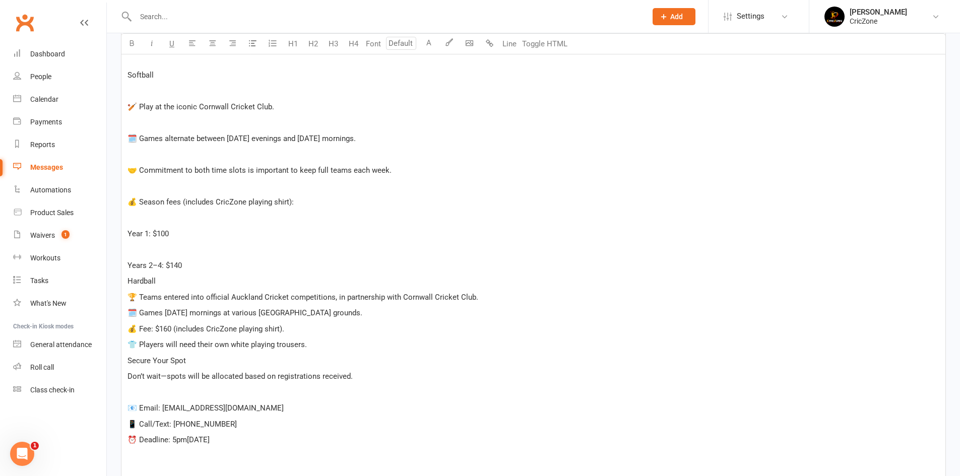
click at [132, 194] on div "Dear [PERSON_NAME] families, ﻿ Summer is coming fast—and we’re excited to annou…" at bounding box center [533, 210] width 824 height 550
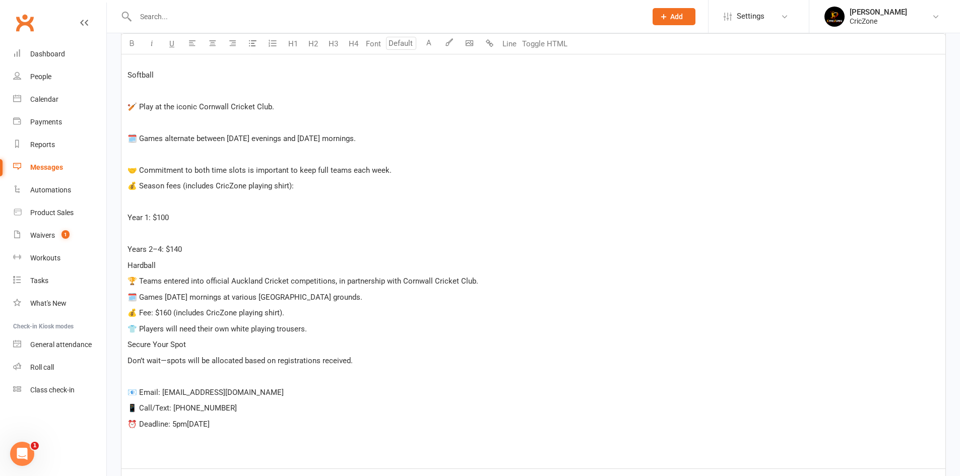
click at [134, 159] on p "﻿" at bounding box center [534, 154] width 812 height 12
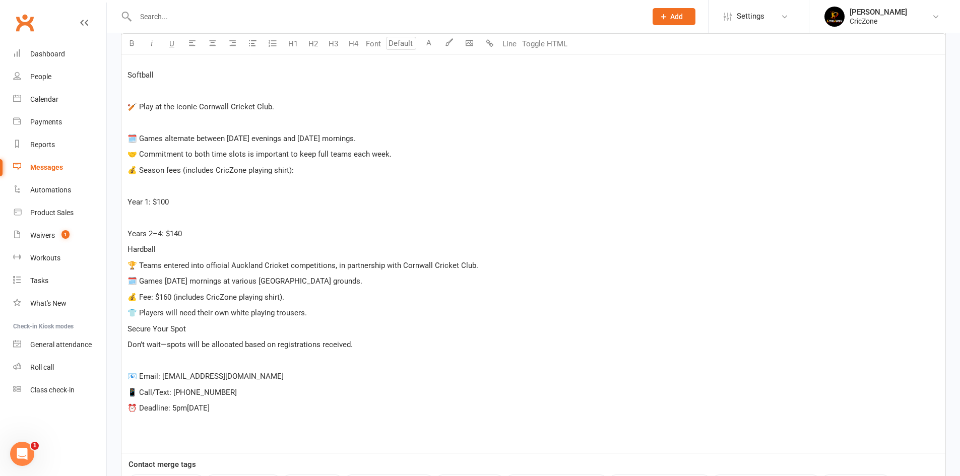
click at [143, 126] on p "﻿" at bounding box center [534, 122] width 812 height 12
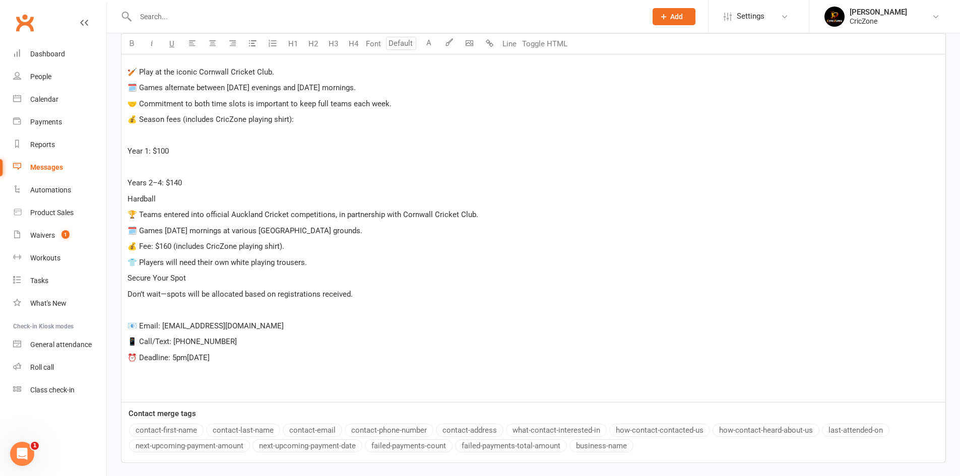
scroll to position [455, 0]
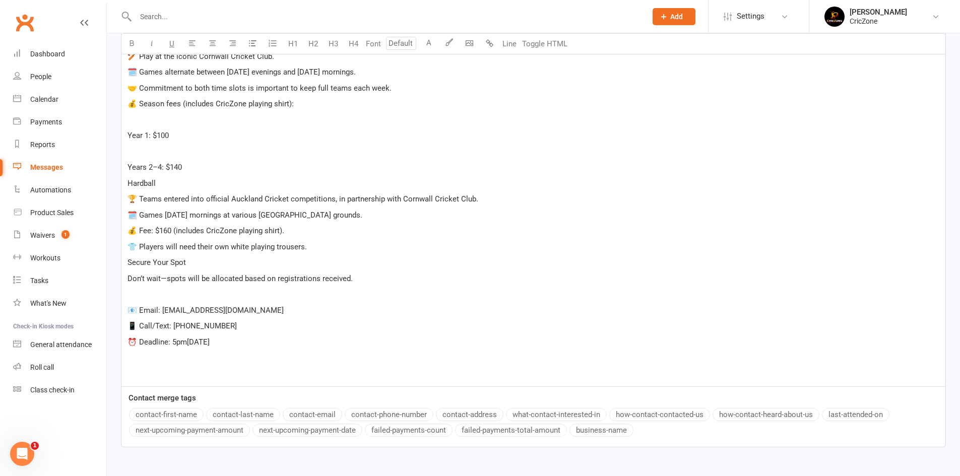
click at [161, 357] on p "﻿" at bounding box center [534, 358] width 812 height 12
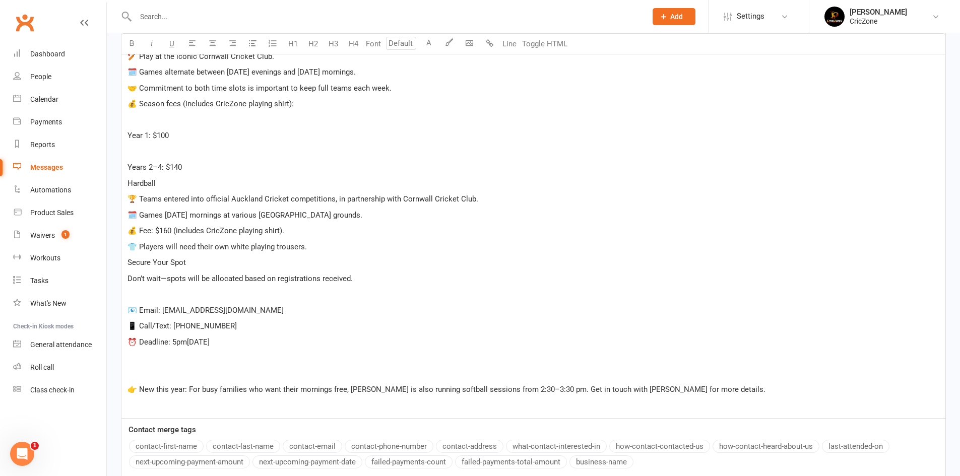
click at [138, 388] on span "👉 New this year: For busy families who want their mornings free, [PERSON_NAME] …" at bounding box center [447, 389] width 638 height 9
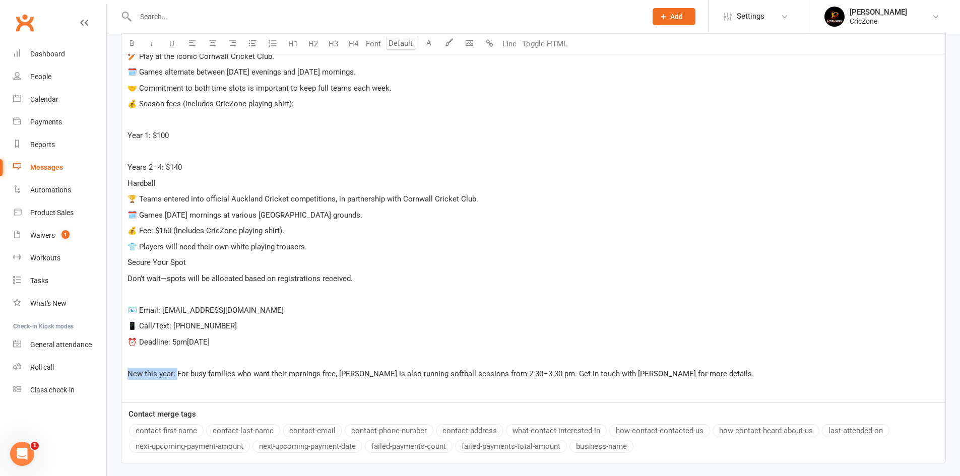
drag, startPoint x: 177, startPoint y: 374, endPoint x: 127, endPoint y: 372, distance: 50.4
click at [127, 372] on div "Dear [PERSON_NAME] families, ﻿ Summer is coming fast—and we’re excited to annou…" at bounding box center [533, 144] width 824 height 518
click at [129, 43] on icon "button" at bounding box center [132, 43] width 8 height 8
click at [282, 351] on div "Dear [PERSON_NAME] families, ﻿ Summer is coming fast—and we’re excited to annou…" at bounding box center [533, 144] width 824 height 518
click at [731, 368] on p "New this year: For busy families who want their mornings free, [PERSON_NAME] is…" at bounding box center [534, 374] width 812 height 12
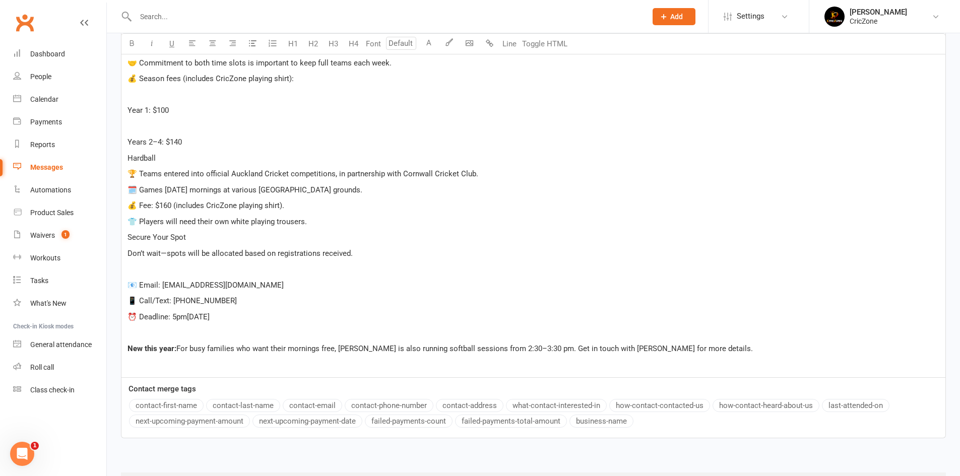
scroll to position [506, 0]
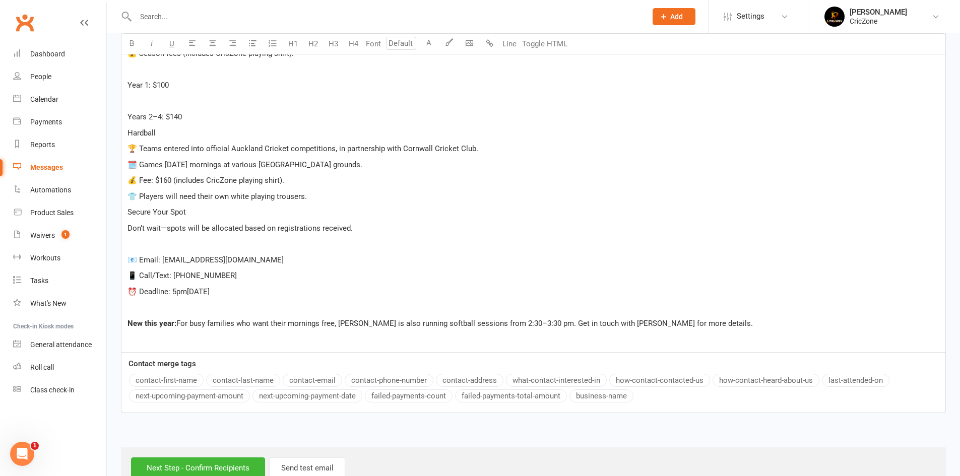
click at [136, 246] on p "﻿" at bounding box center [534, 244] width 812 height 12
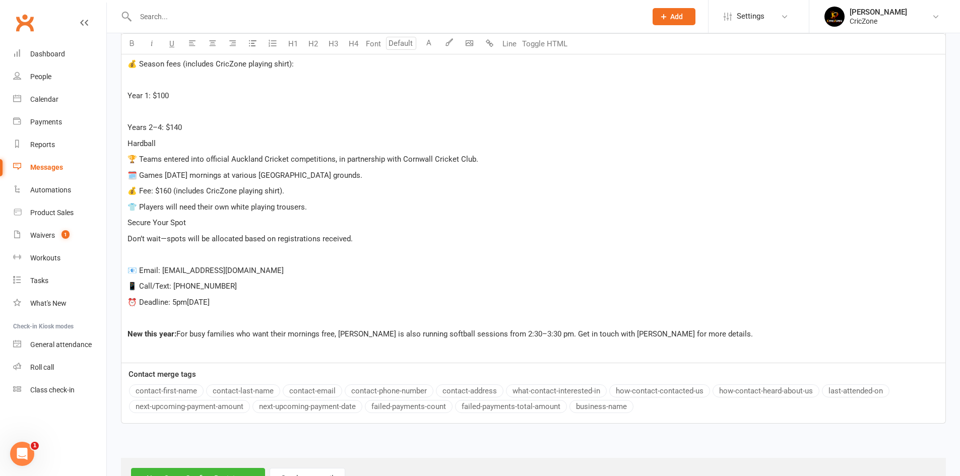
scroll to position [533, 0]
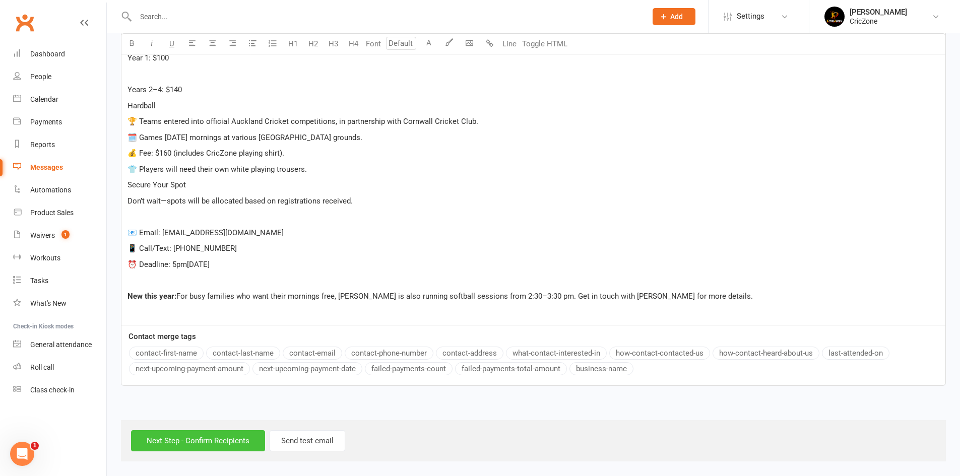
click at [208, 442] on input "Next Step - Confirm Recipients" at bounding box center [198, 440] width 134 height 21
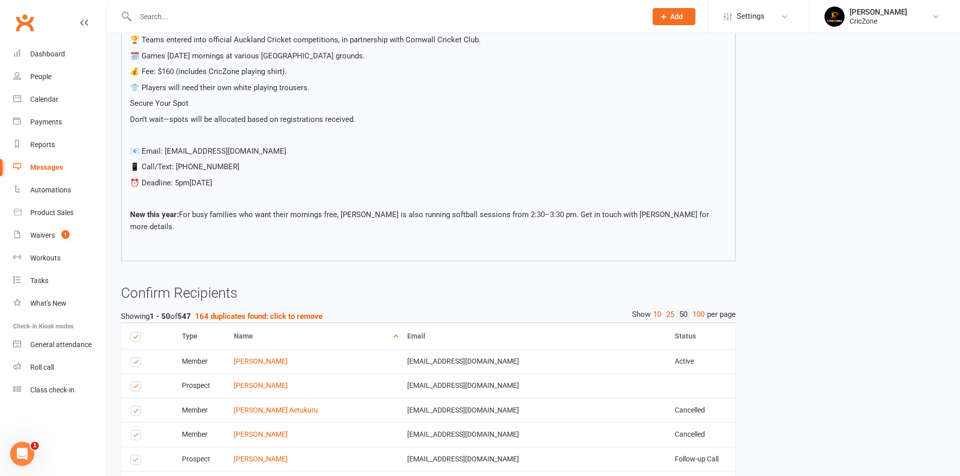
scroll to position [504, 0]
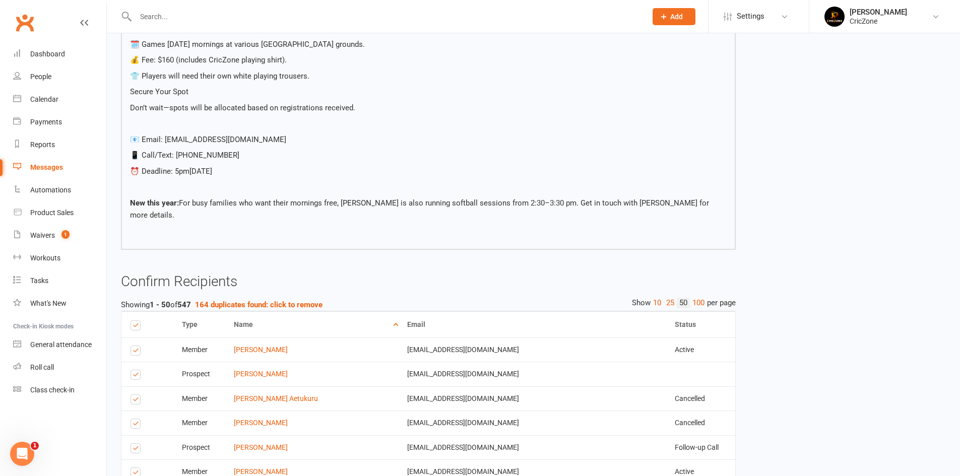
click at [199, 90] on p "Secure Your Spot" at bounding box center [428, 92] width 597 height 12
click at [188, 91] on p "Secure Your Spot" at bounding box center [428, 92] width 597 height 12
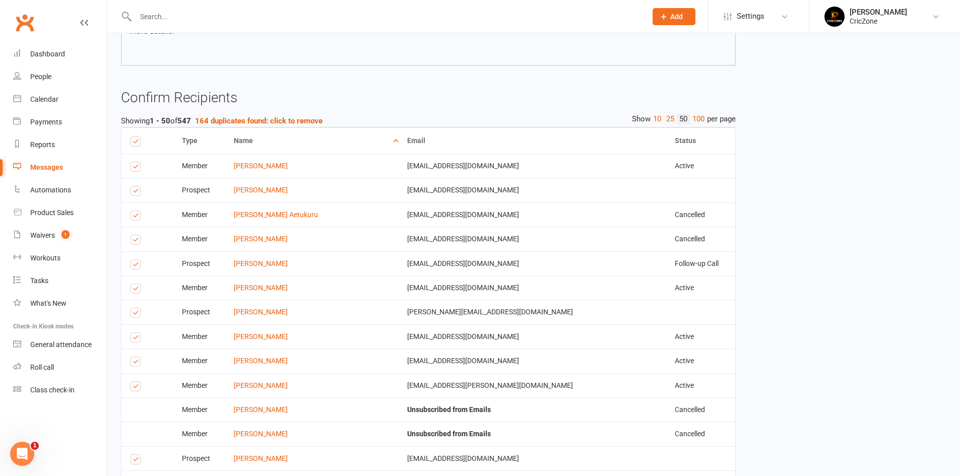
scroll to position [706, 0]
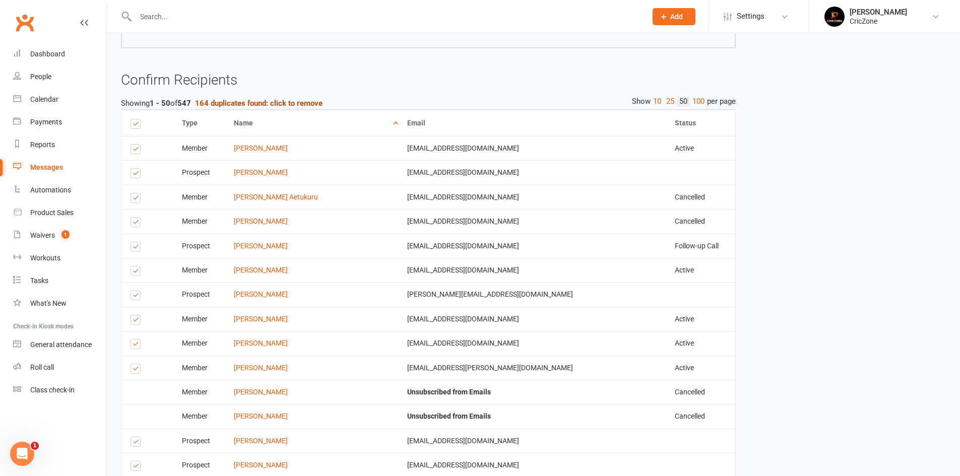
click at [317, 99] on strong "164 duplicates found: click to remove" at bounding box center [259, 103] width 128 height 9
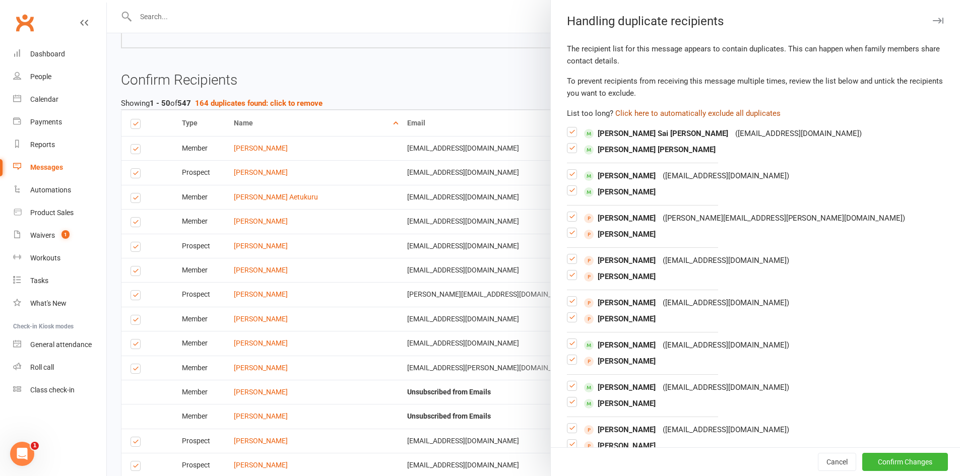
click at [732, 110] on button "Click here to automatically exclude all duplicates" at bounding box center [697, 113] width 165 height 12
click at [896, 460] on button "Confirm Changes" at bounding box center [905, 462] width 86 height 18
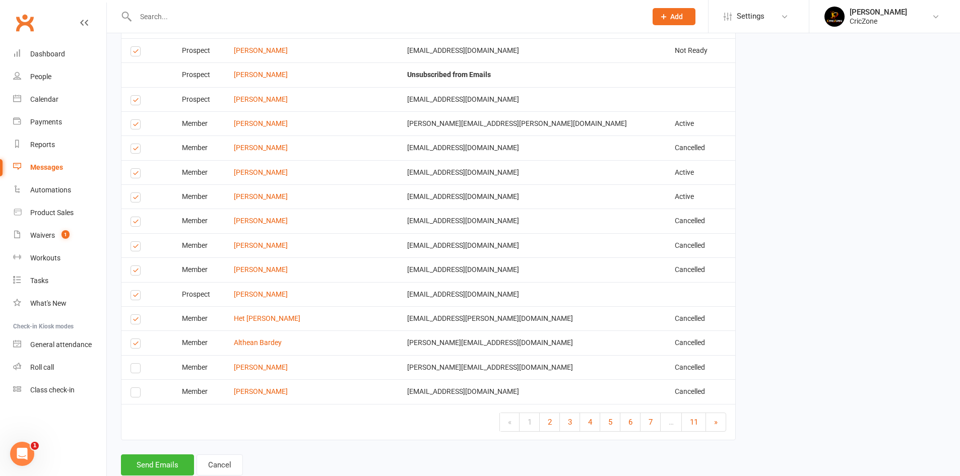
scroll to position [1673, 0]
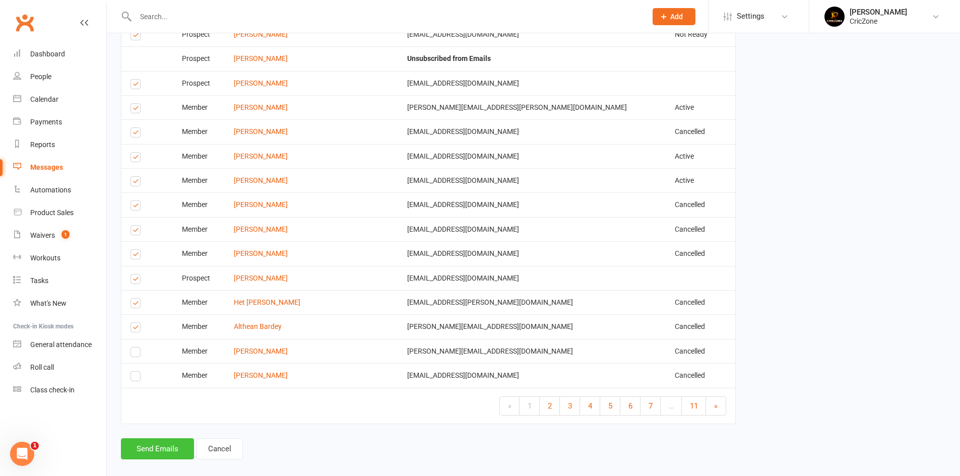
click at [156, 439] on button "Send Emails" at bounding box center [157, 449] width 73 height 21
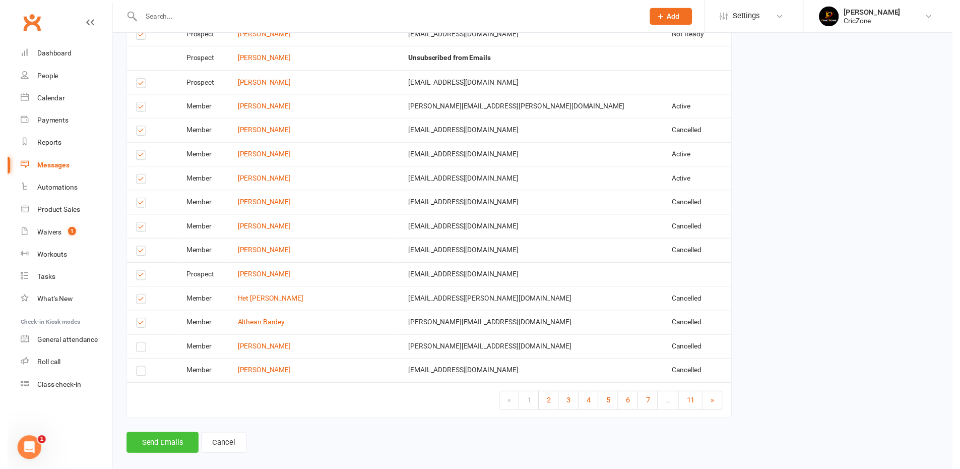
scroll to position [1669, 0]
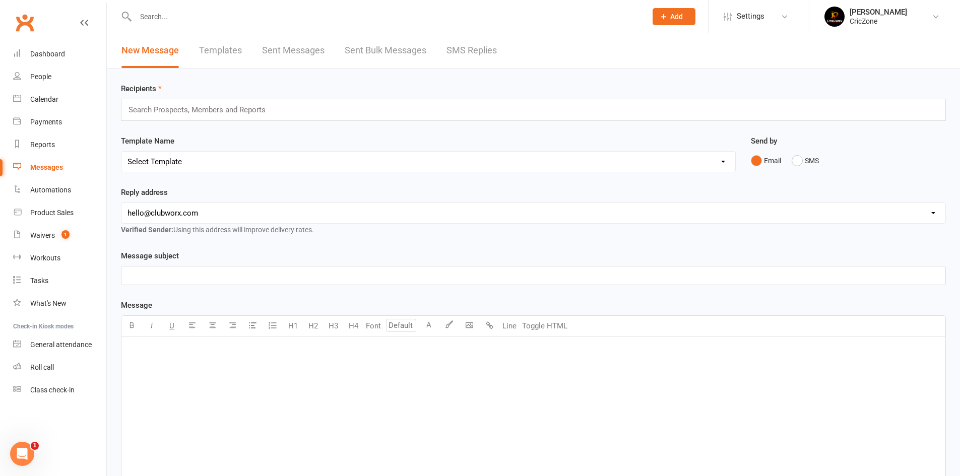
click at [313, 4] on div at bounding box center [380, 16] width 519 height 33
drag, startPoint x: 307, startPoint y: 11, endPoint x: 295, endPoint y: 24, distance: 17.5
click at [306, 12] on input "text" at bounding box center [386, 17] width 507 height 14
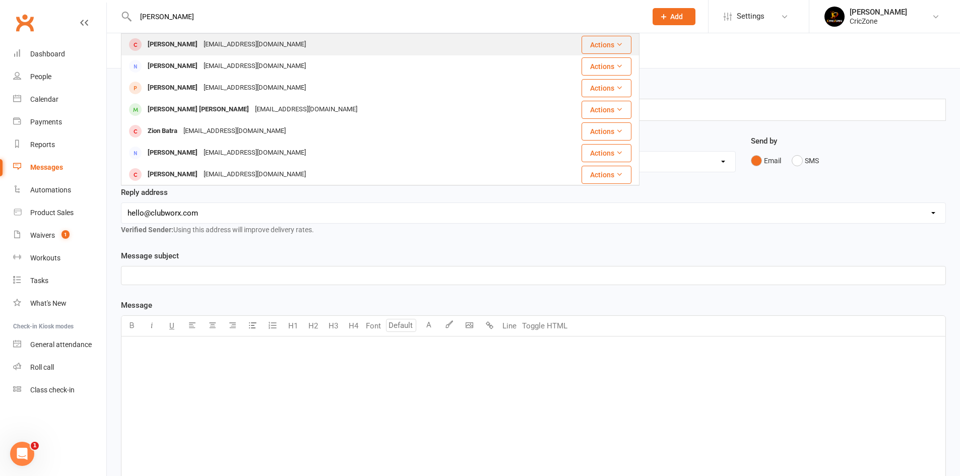
type input "[PERSON_NAME]"
click at [177, 37] on div "[PERSON_NAME] [PERSON_NAME][EMAIL_ADDRESS][DOMAIN_NAME]" at bounding box center [337, 44] width 430 height 21
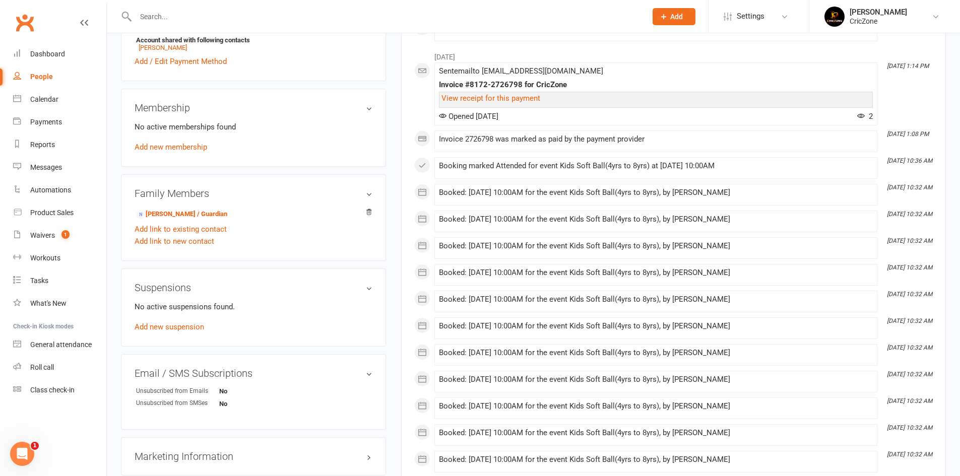
scroll to position [353, 0]
click at [172, 144] on link "Add new membership" at bounding box center [171, 146] width 73 height 9
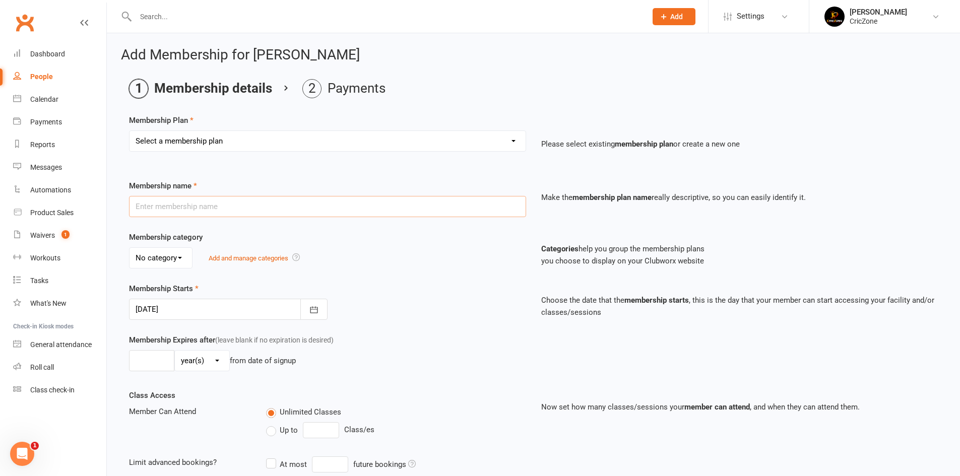
click at [223, 203] on input "text" at bounding box center [327, 206] width 397 height 21
click at [229, 135] on select "Select a membership plan Create new Membership Plan Soft Ball Membership (4yrs …" at bounding box center [328, 141] width 396 height 20
select select "1"
click at [130, 131] on select "Select a membership plan Create new Membership Plan Soft Ball Membership (4yrs …" at bounding box center [328, 141] width 396 height 20
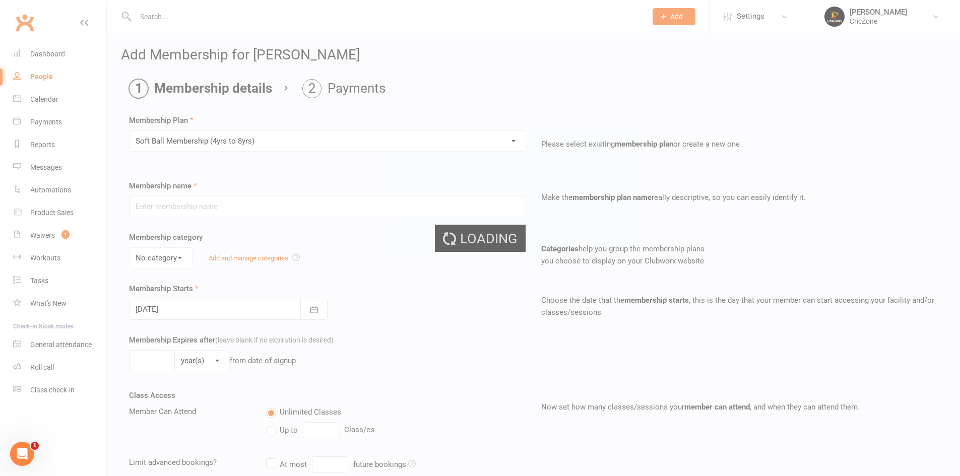
type input "Soft Ball Membership (4yrs to 8yrs)"
select select "0"
type input "[DATE]"
type input "0"
type input "1"
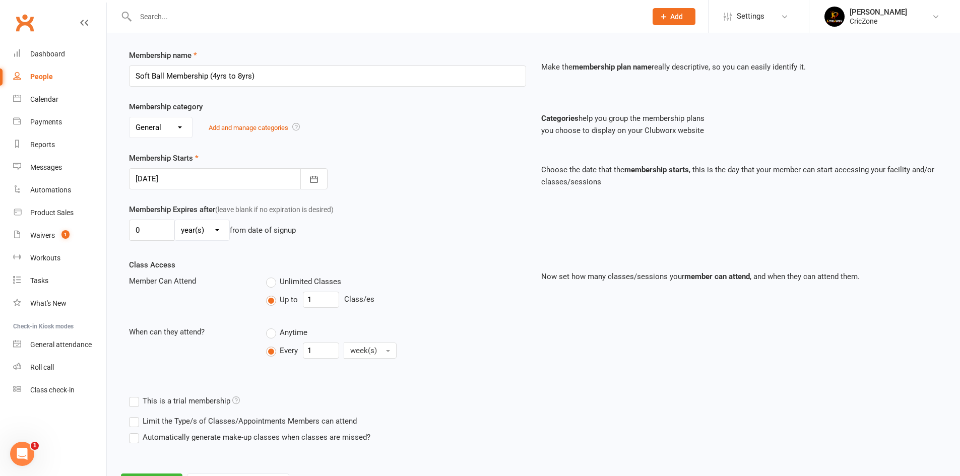
scroll to position [151, 0]
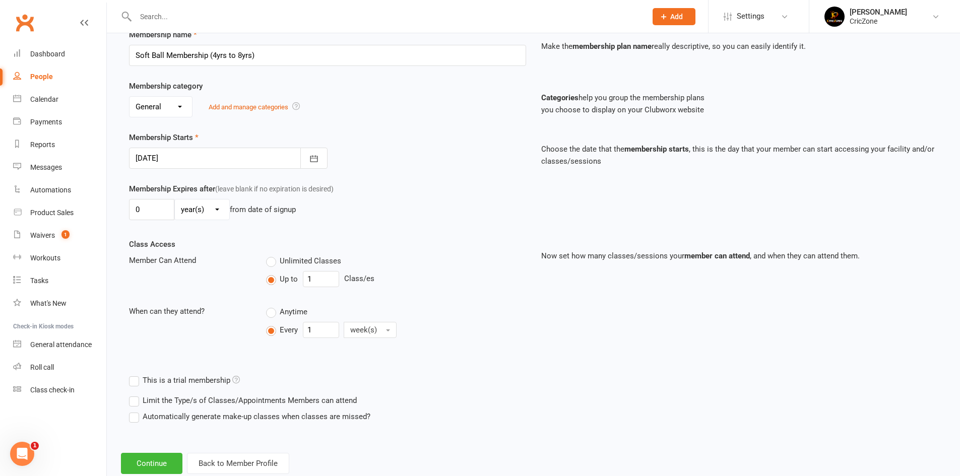
click at [221, 159] on div at bounding box center [228, 158] width 199 height 21
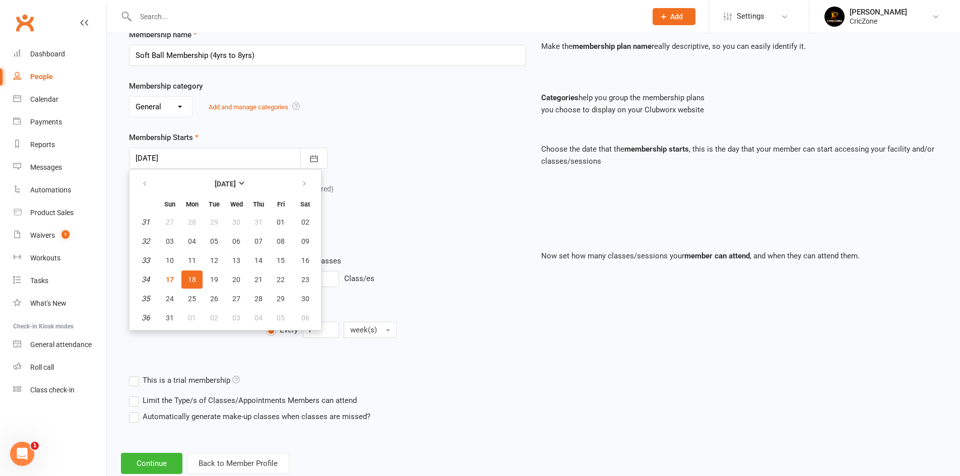
click at [194, 280] on span "18" at bounding box center [192, 280] width 8 height 8
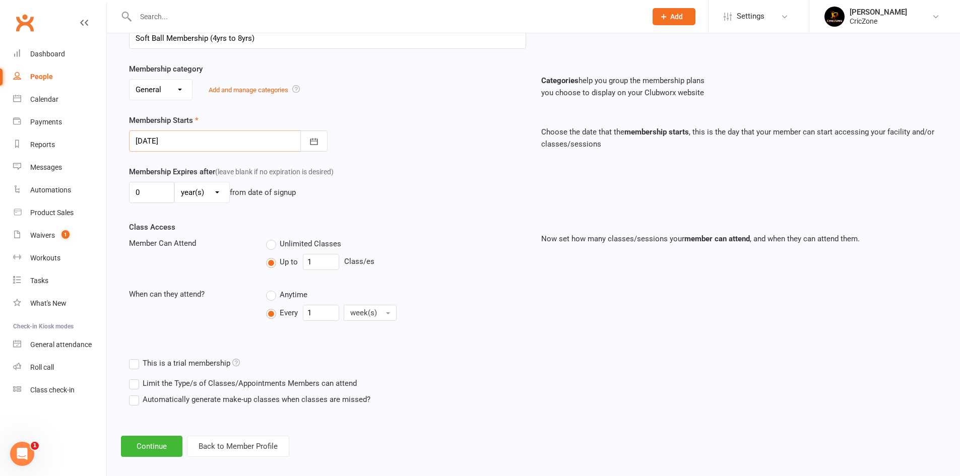
scroll to position [178, 0]
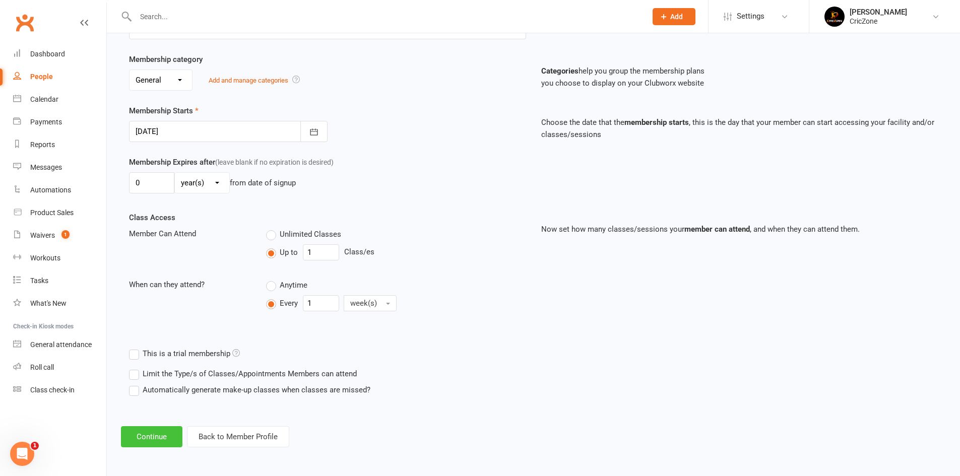
click at [167, 431] on button "Continue" at bounding box center [151, 436] width 61 height 21
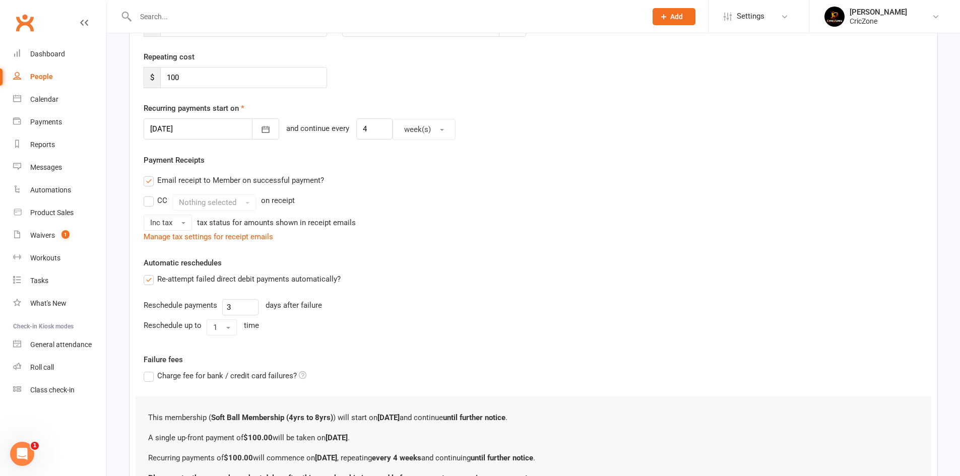
scroll to position [0, 0]
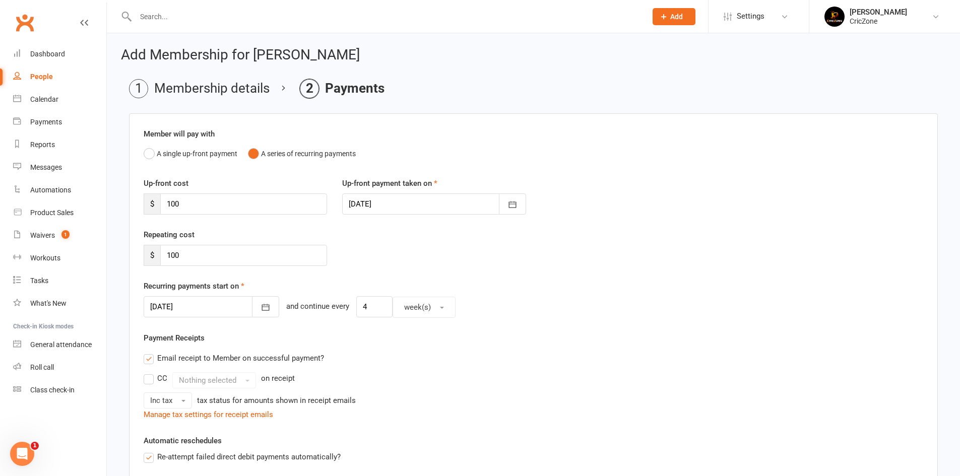
click at [212, 305] on div at bounding box center [212, 306] width 136 height 21
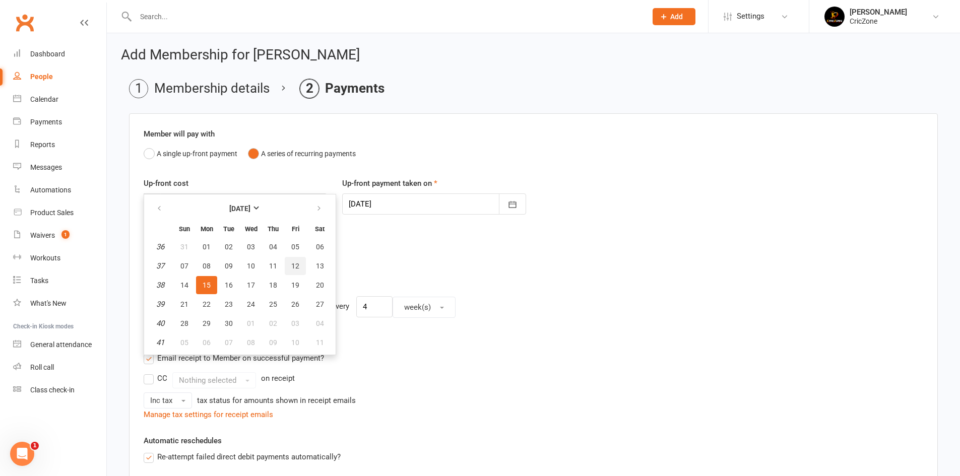
click at [299, 266] on button "12" at bounding box center [295, 266] width 21 height 18
type input "[DATE]"
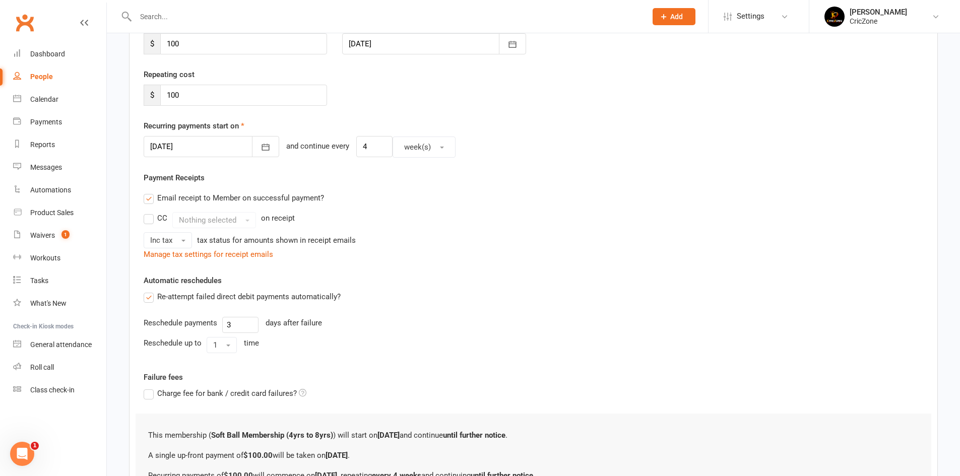
scroll to position [277, 0]
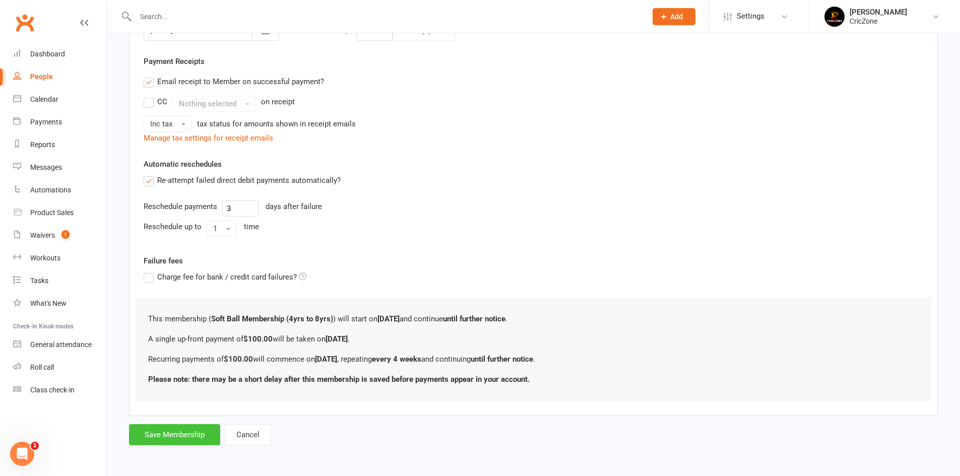
click at [194, 444] on button "Save Membership" at bounding box center [174, 434] width 91 height 21
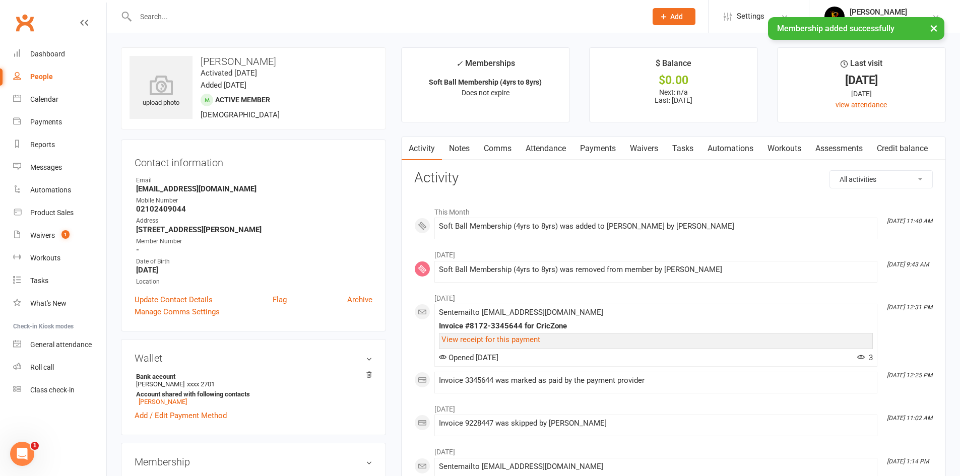
click at [39, 76] on div "People" at bounding box center [41, 77] width 23 height 8
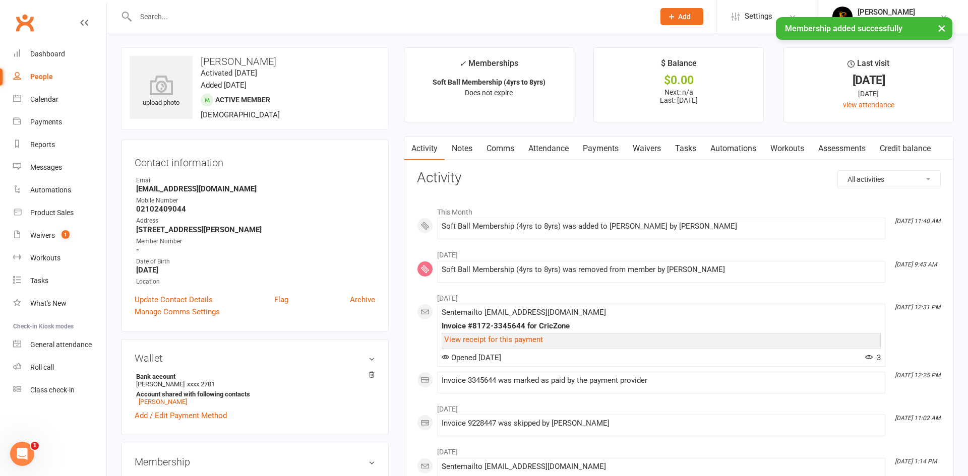
select select "100"
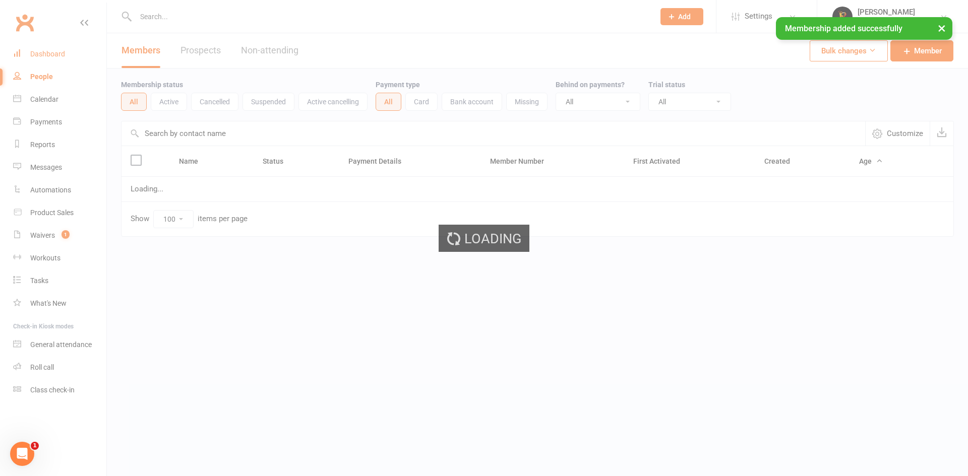
click at [41, 51] on div "Dashboard" at bounding box center [47, 54] width 35 height 8
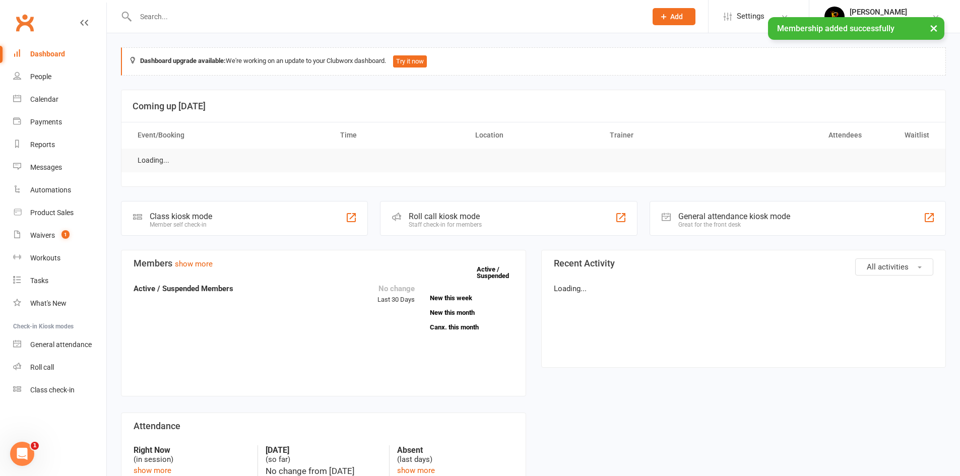
click at [41, 51] on div "Dashboard" at bounding box center [47, 54] width 35 height 8
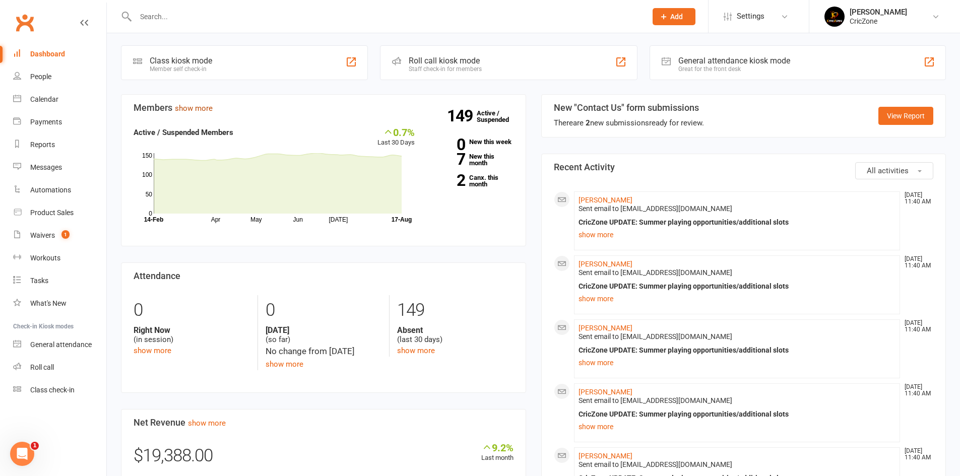
scroll to position [302, 0]
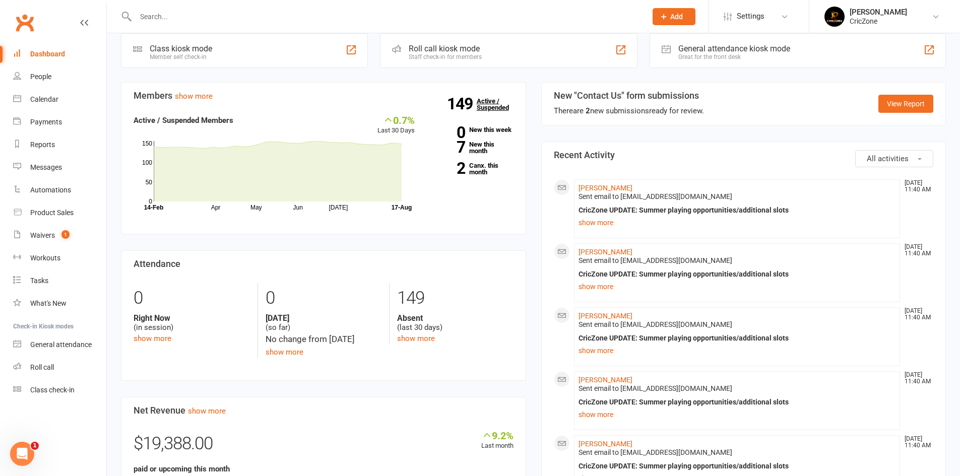
click at [489, 104] on link "149 Active / Suspended" at bounding box center [499, 104] width 44 height 28
